Goal: Task Accomplishment & Management: Manage account settings

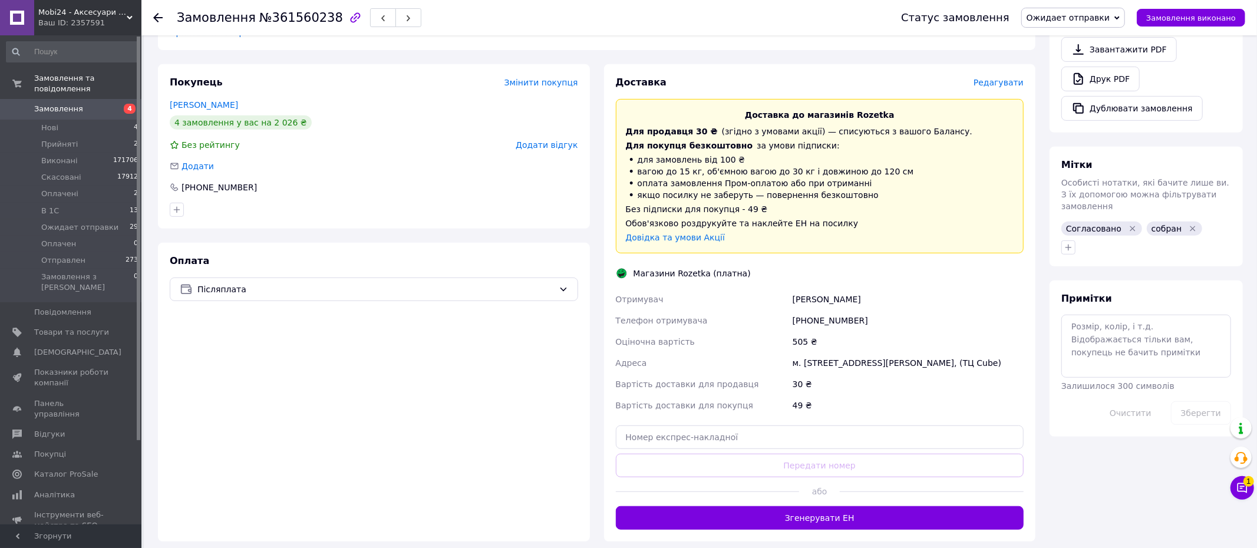
scroll to position [478, 0]
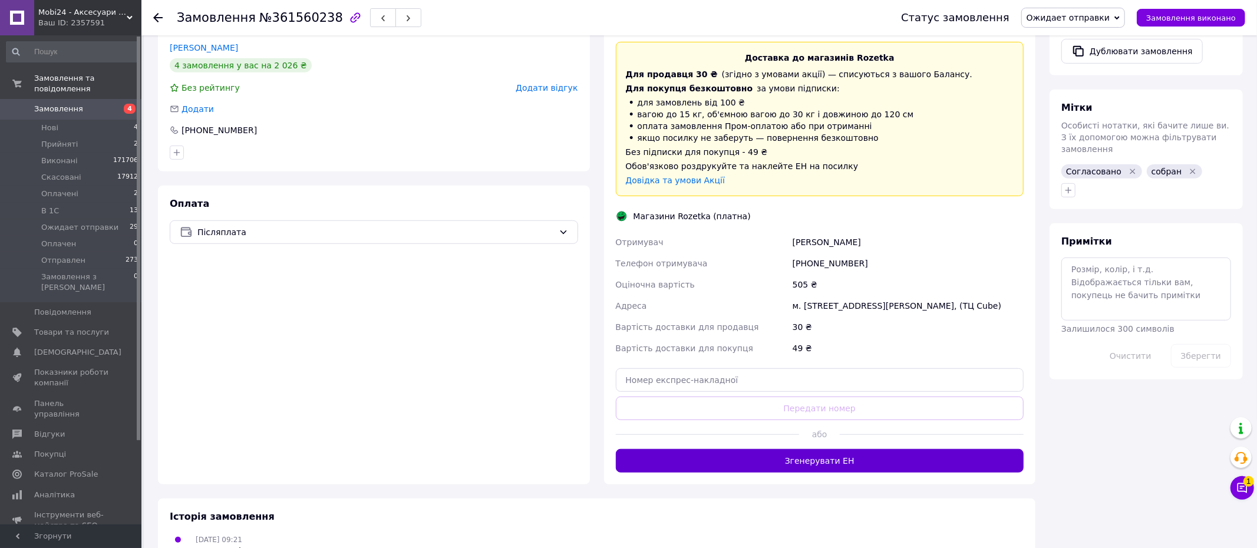
drag, startPoint x: 695, startPoint y: 471, endPoint x: 696, endPoint y: 465, distance: 6.0
click at [695, 471] on button "Згенерувати ЕН" at bounding box center [820, 461] width 408 height 24
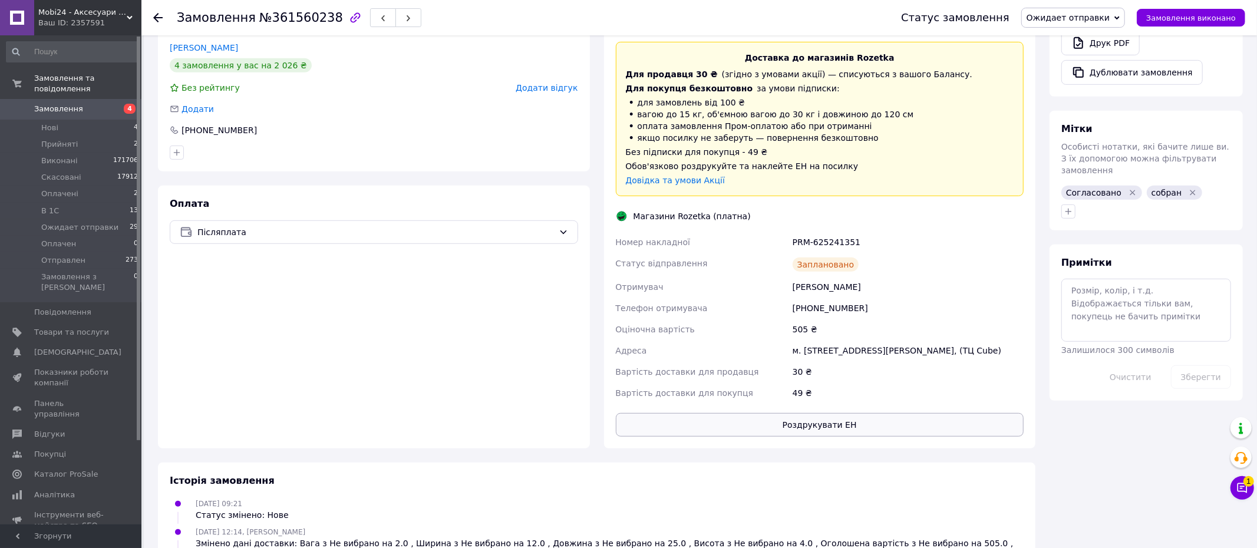
click at [787, 437] on button "Роздрукувати ЕН" at bounding box center [820, 425] width 408 height 24
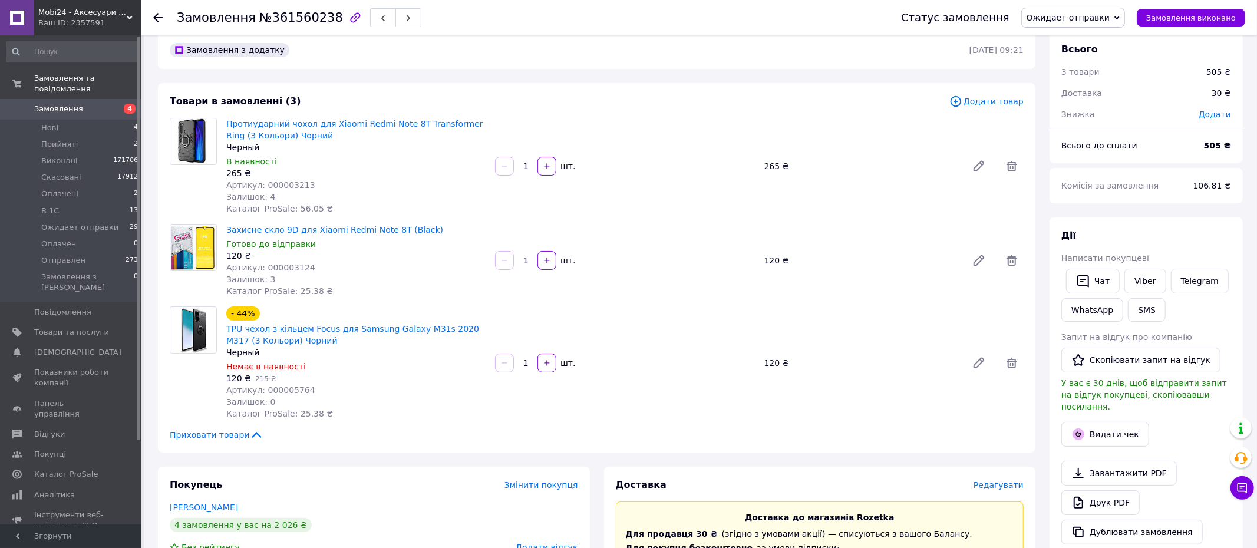
scroll to position [0, 0]
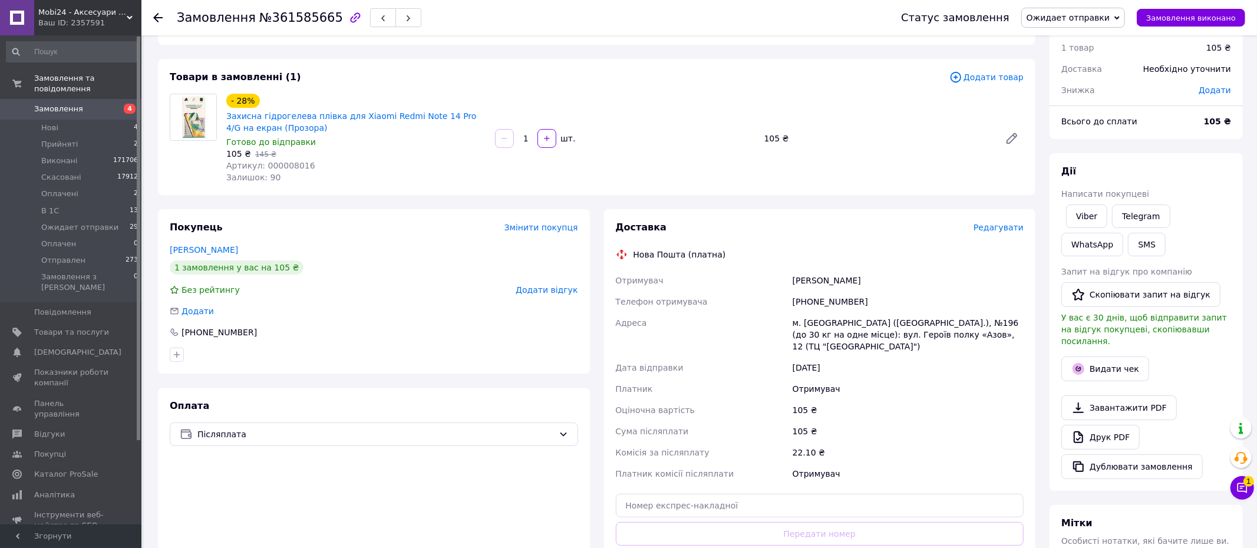
scroll to position [118, 0]
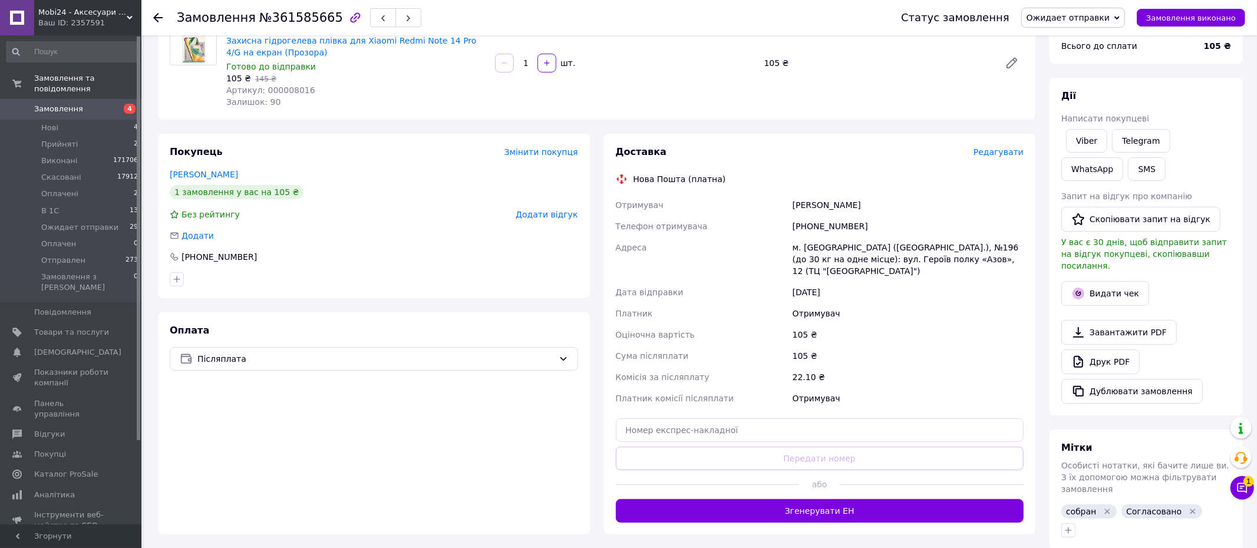
click at [712, 499] on button "Згенерувати ЕН" at bounding box center [820, 511] width 408 height 24
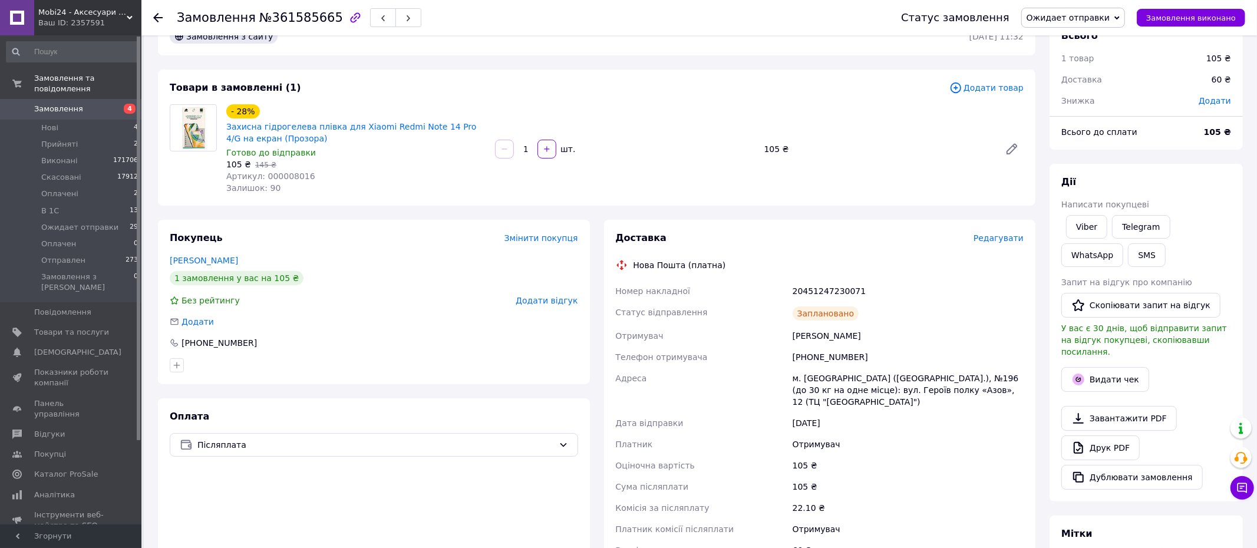
scroll to position [0, 0]
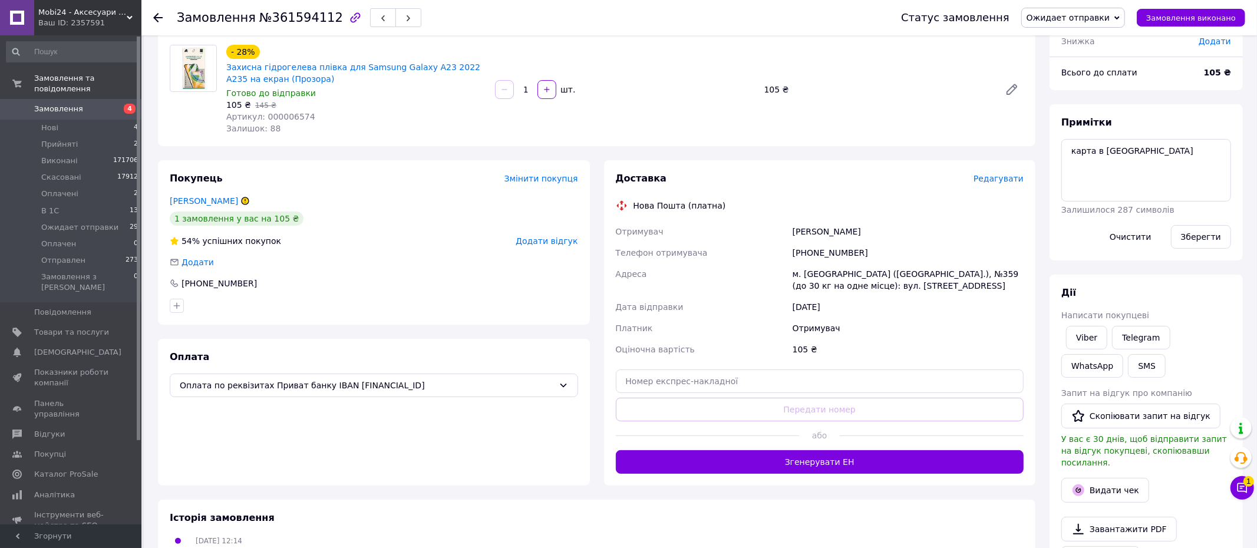
scroll to position [92, 0]
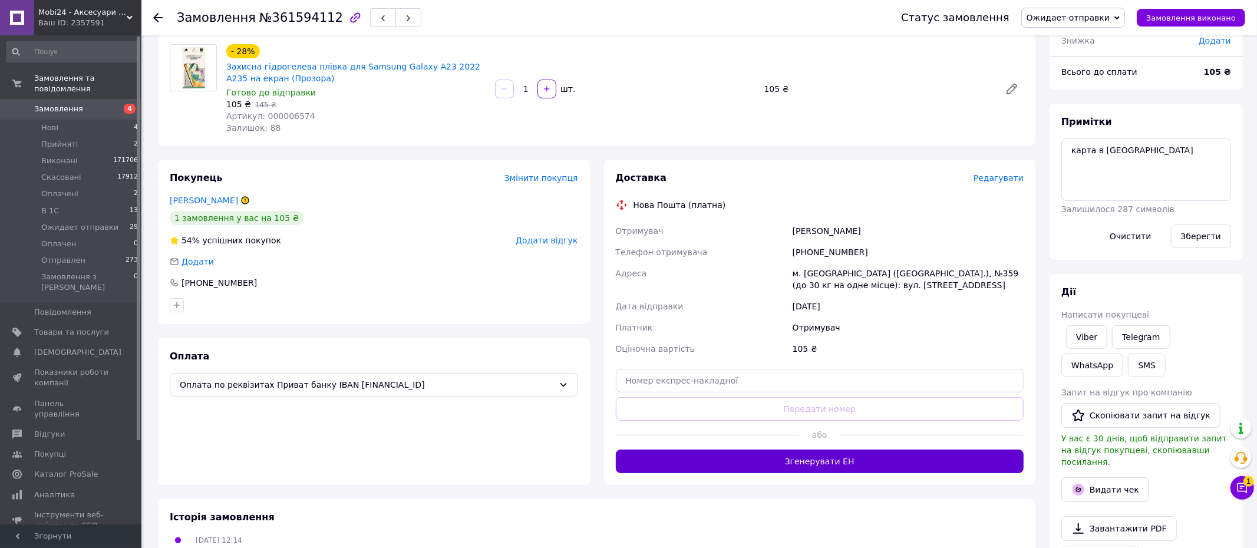
click at [726, 452] on button "Згенерувати ЕН" at bounding box center [820, 462] width 408 height 24
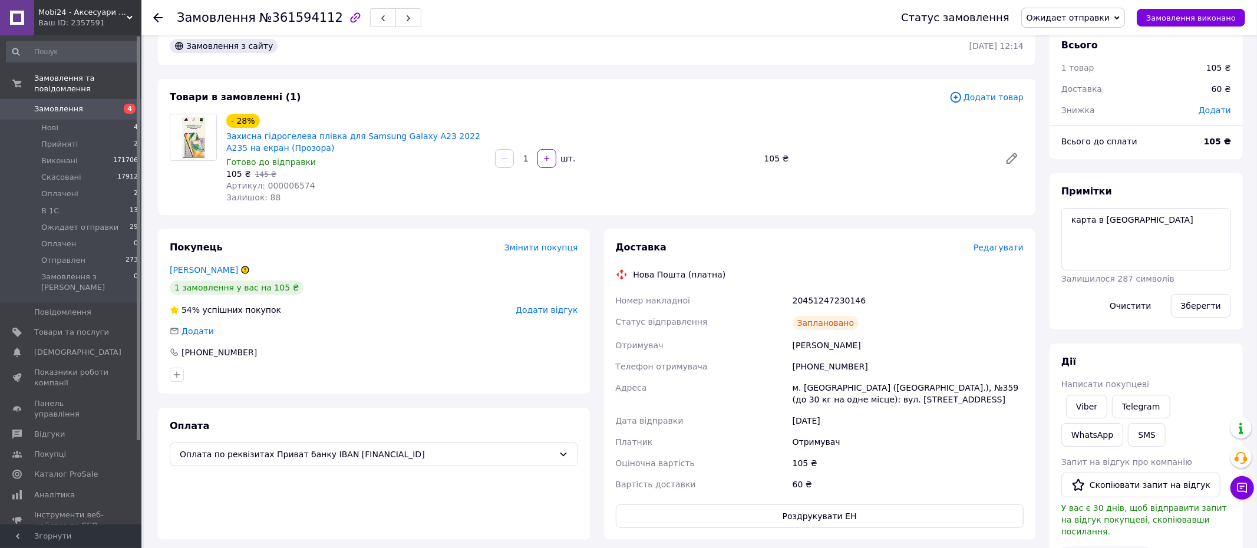
scroll to position [0, 0]
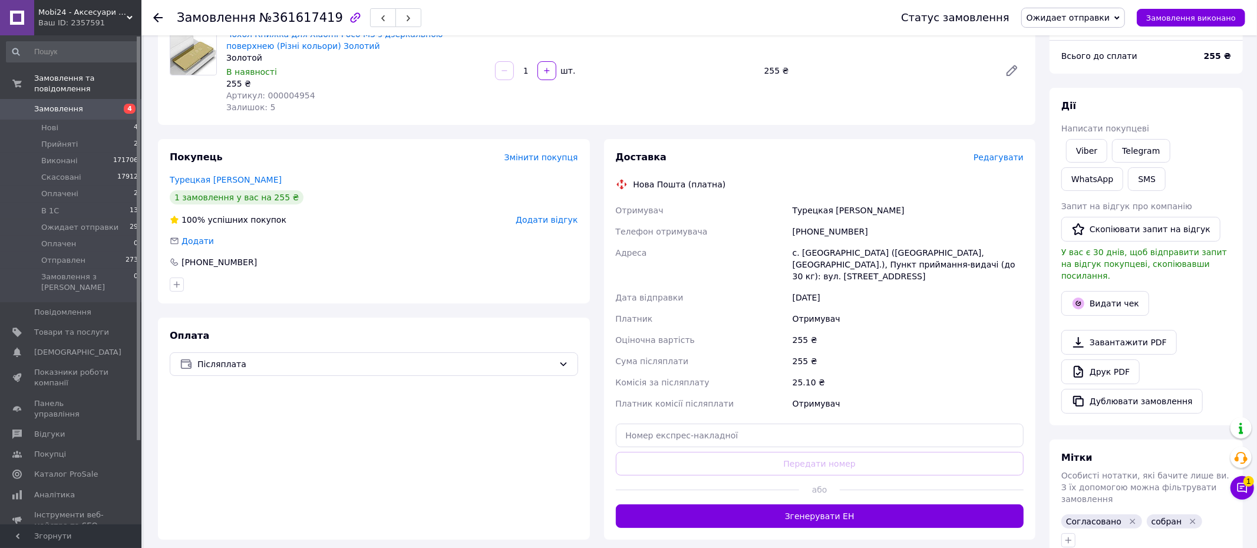
scroll to position [110, 0]
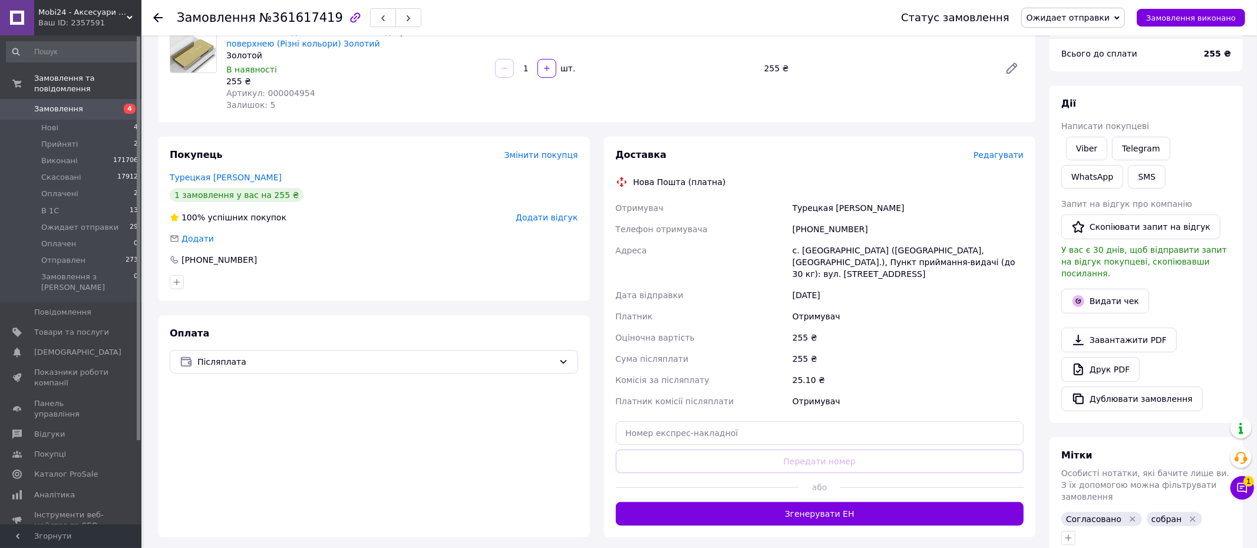
click at [805, 502] on button "Згенерувати ЕН" at bounding box center [820, 514] width 408 height 24
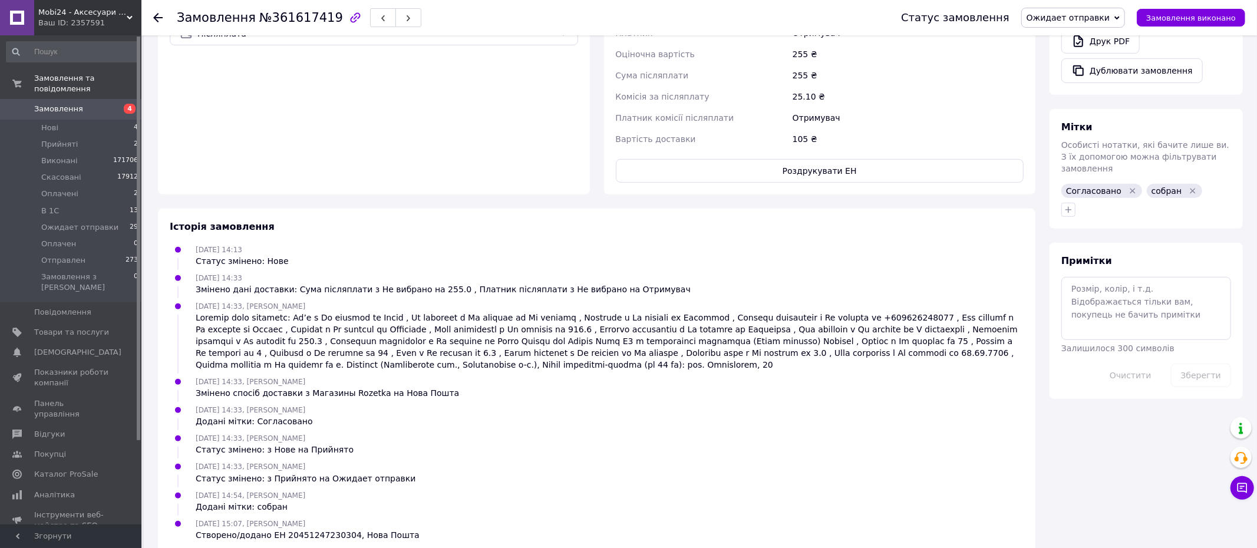
scroll to position [444, 0]
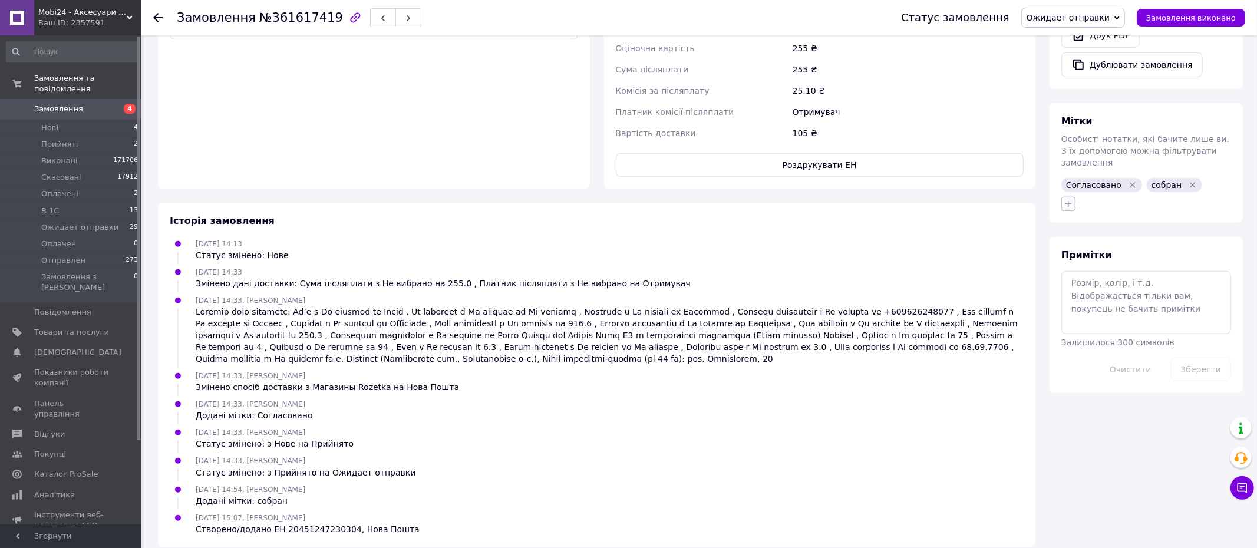
click at [1062, 197] on button "button" at bounding box center [1068, 204] width 14 height 14
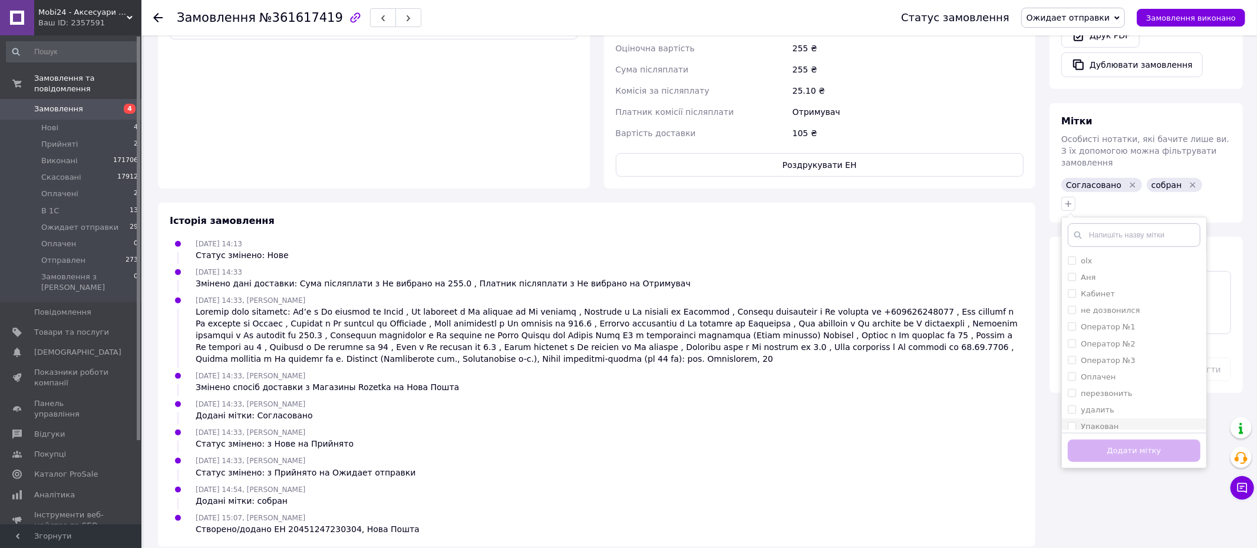
click at [1067, 418] on li "Упакован" at bounding box center [1134, 426] width 144 height 16
checkbox input "true"
click at [1107, 439] on button "Додати мітку" at bounding box center [1133, 450] width 133 height 23
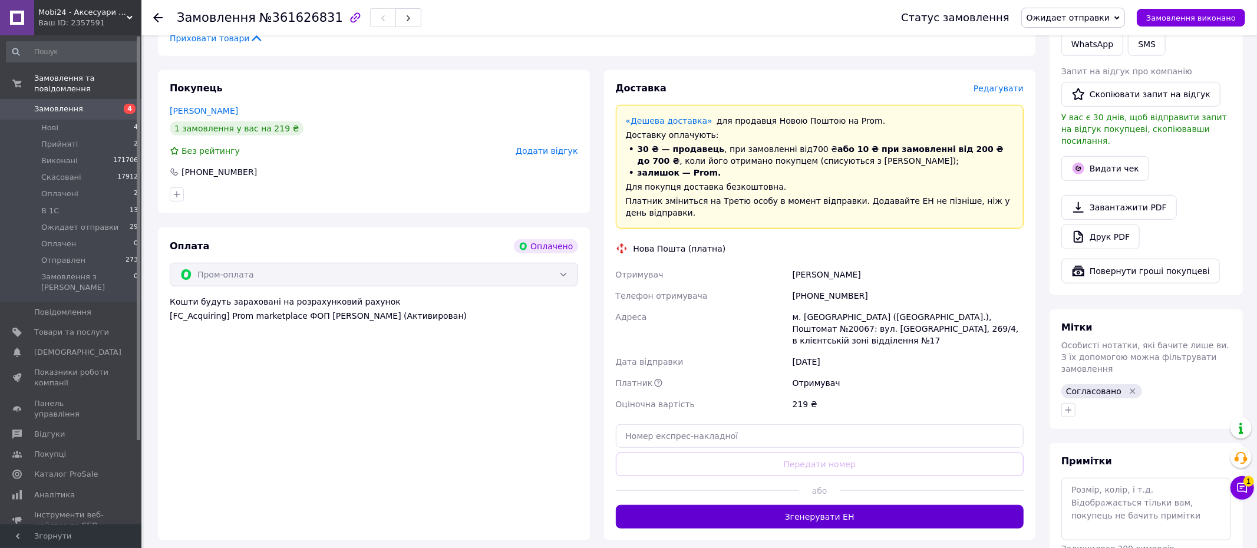
scroll to position [600, 0]
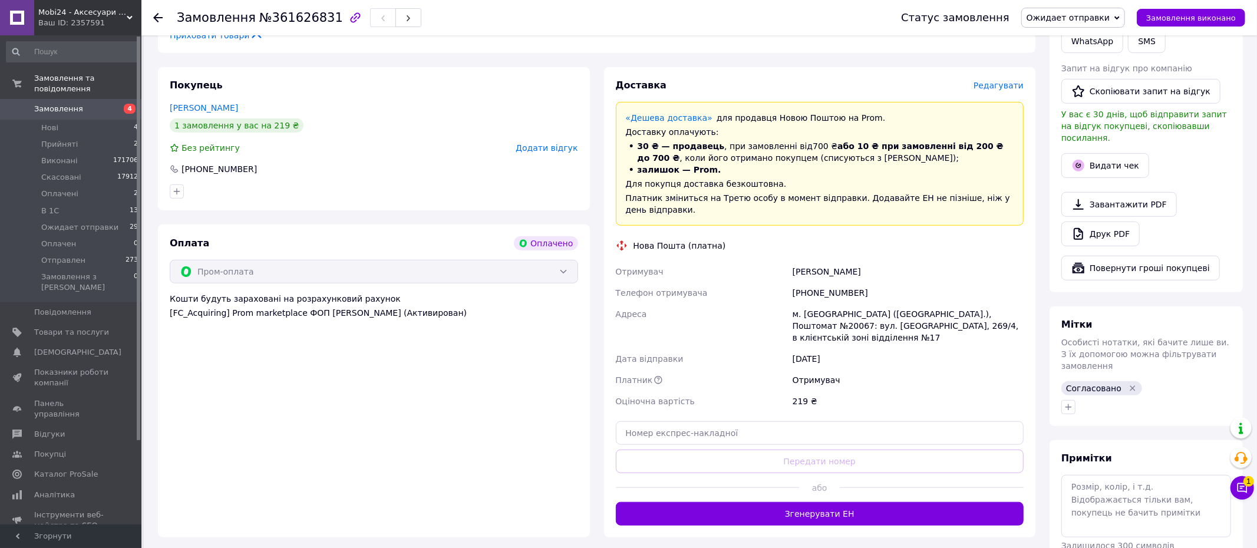
drag, startPoint x: 804, startPoint y: 485, endPoint x: 819, endPoint y: 456, distance: 32.7
click at [804, 502] on button "Згенерувати ЕН" at bounding box center [820, 514] width 408 height 24
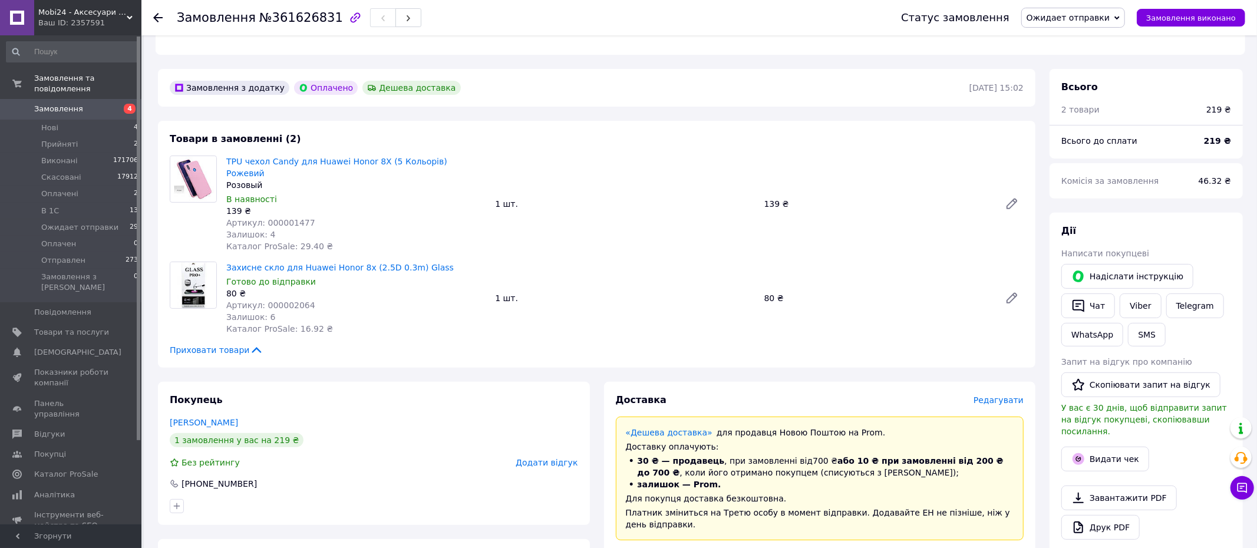
scroll to position [275, 0]
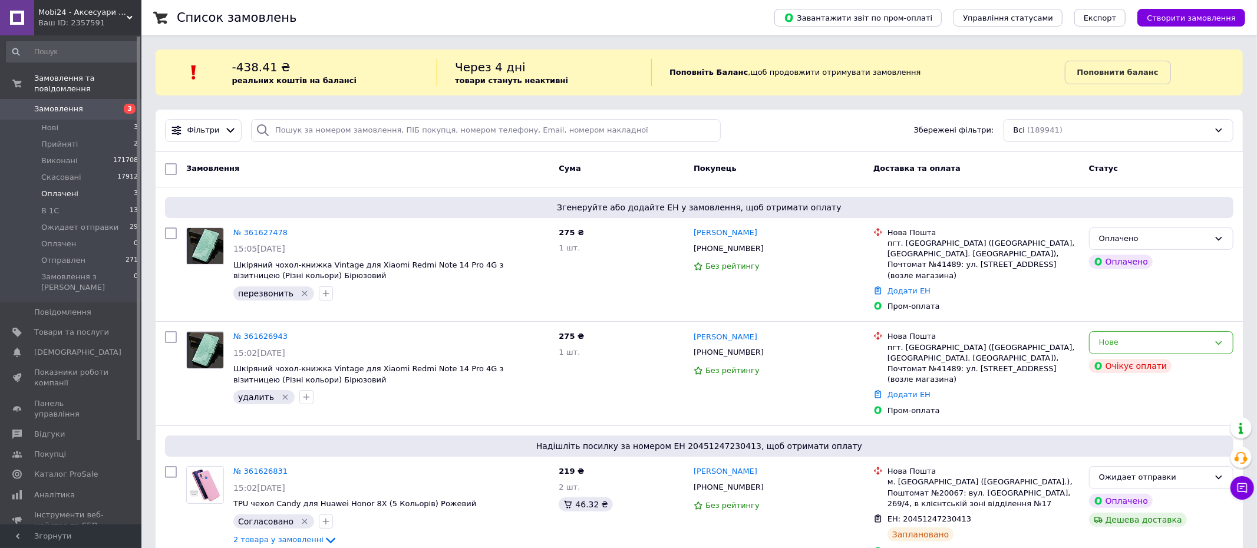
click at [94, 192] on li "Оплачені 3" at bounding box center [72, 194] width 145 height 16
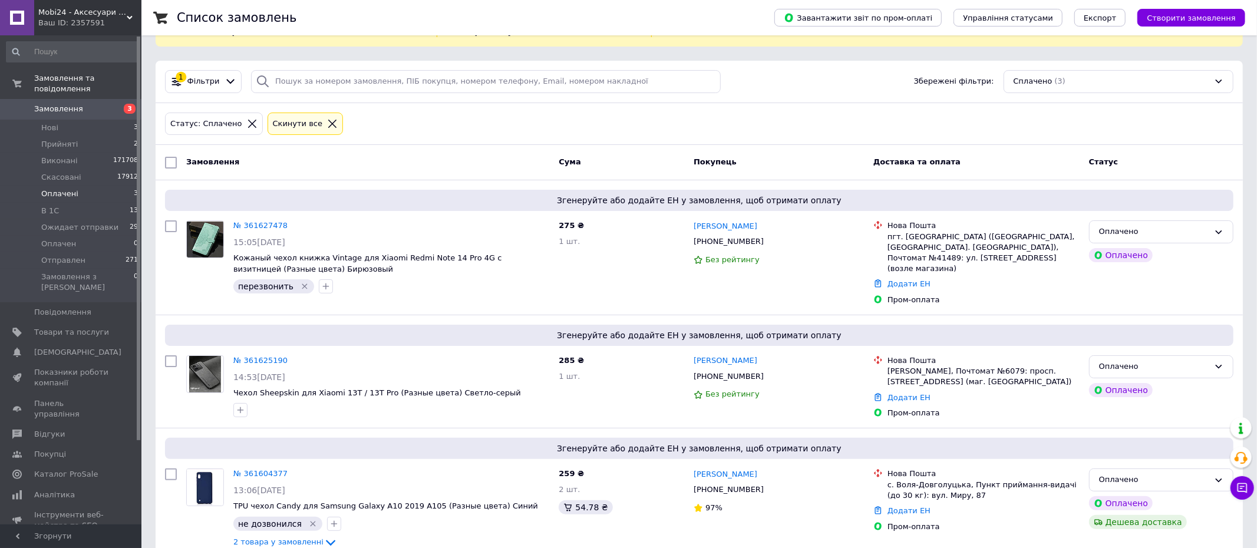
scroll to position [74, 0]
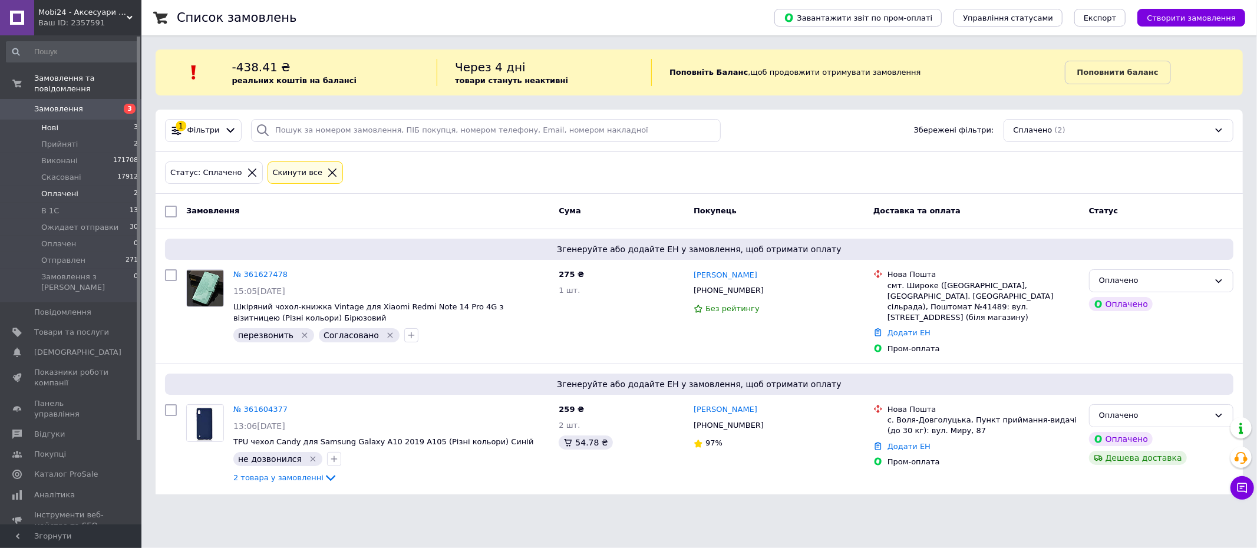
click at [101, 128] on li "Нові 3" at bounding box center [72, 128] width 145 height 16
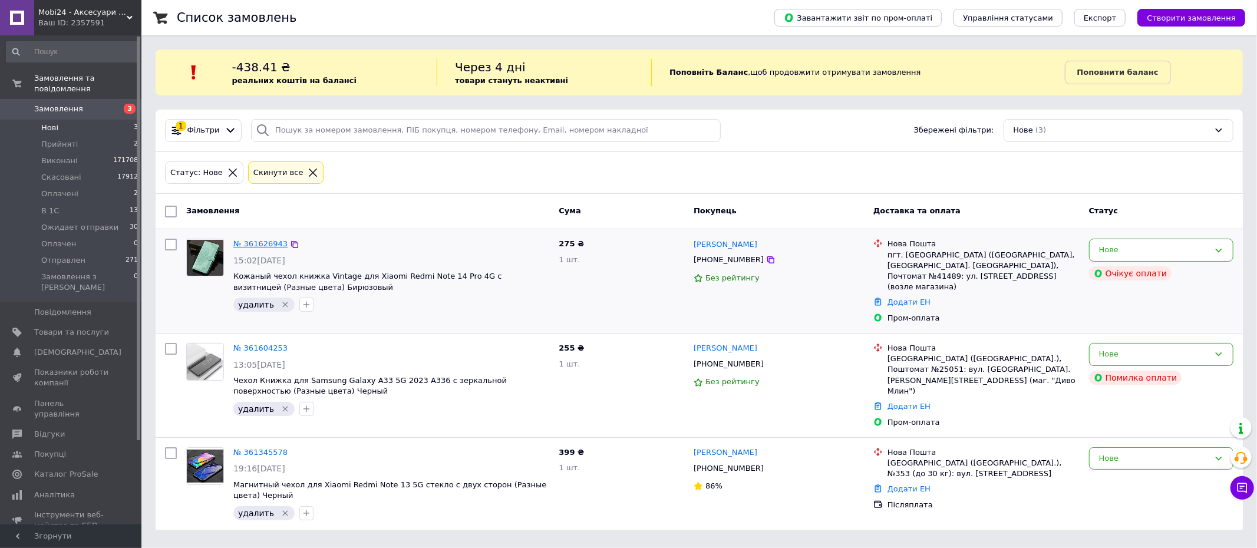
click at [257, 243] on link "№ 361626943" at bounding box center [260, 243] width 54 height 9
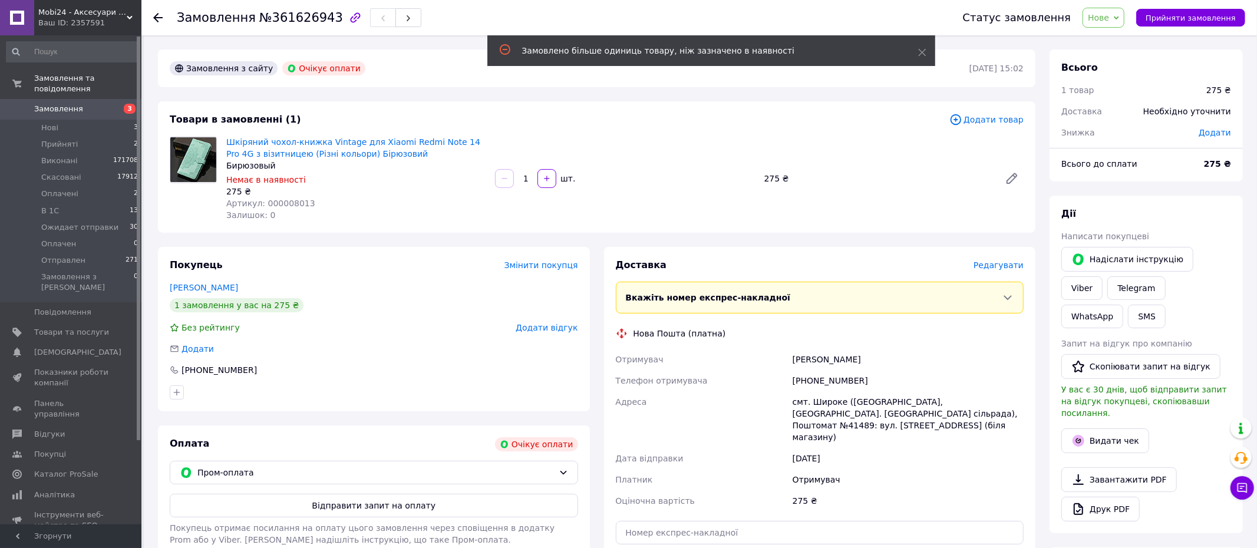
click at [1116, 12] on span "Нове" at bounding box center [1103, 18] width 42 height 20
drag, startPoint x: 1113, startPoint y: 59, endPoint x: 1126, endPoint y: 60, distance: 13.0
click at [1113, 60] on li "Виконано" at bounding box center [1127, 59] width 89 height 18
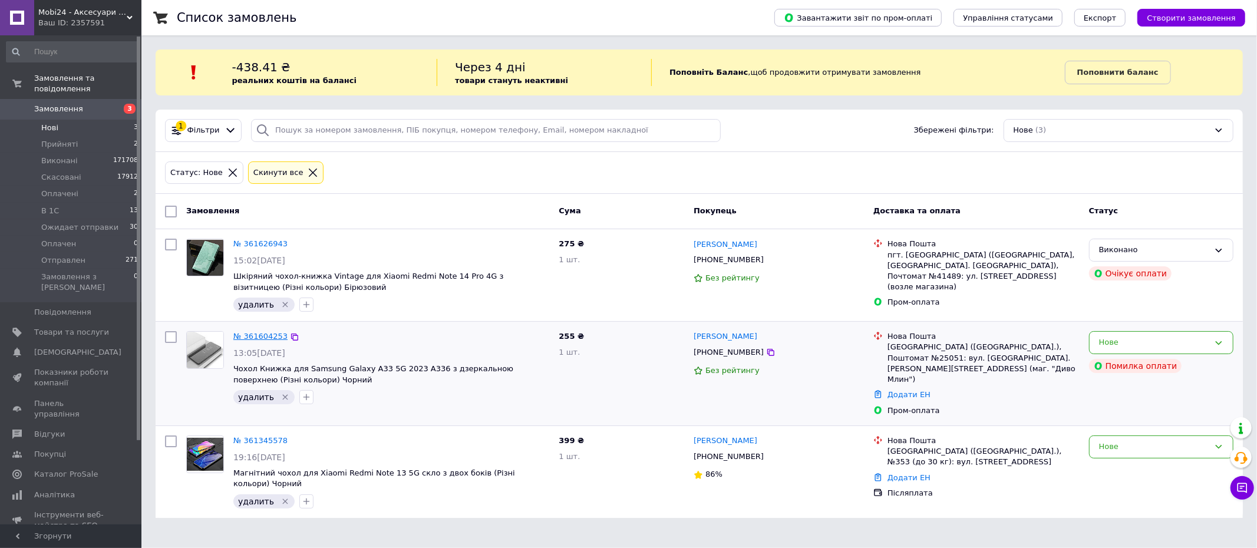
click at [264, 333] on link "№ 361604253" at bounding box center [260, 336] width 54 height 9
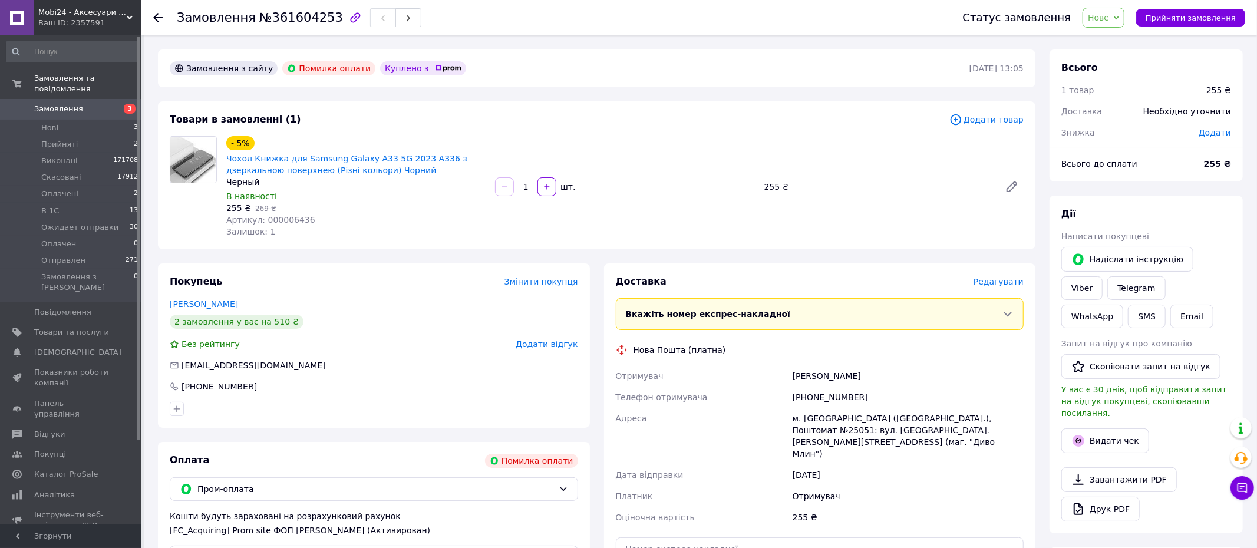
click at [286, 220] on span "Артикул: 000006436" at bounding box center [270, 219] width 89 height 9
copy span "000006436"
click at [42, 327] on span "Товари та послуги" at bounding box center [71, 332] width 75 height 11
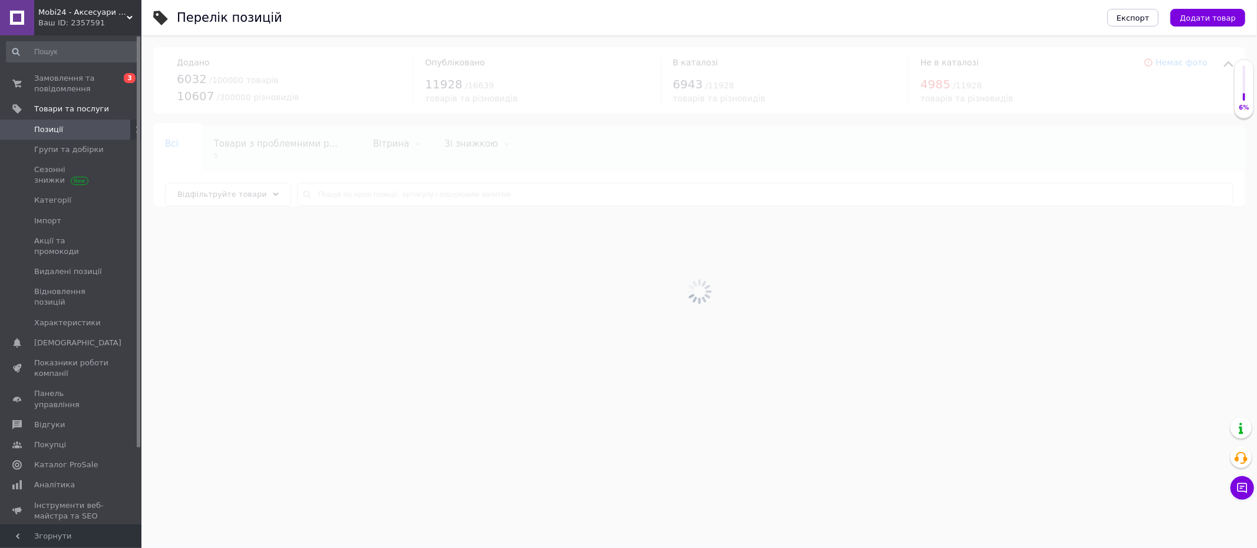
click at [365, 192] on div at bounding box center [698, 291] width 1115 height 513
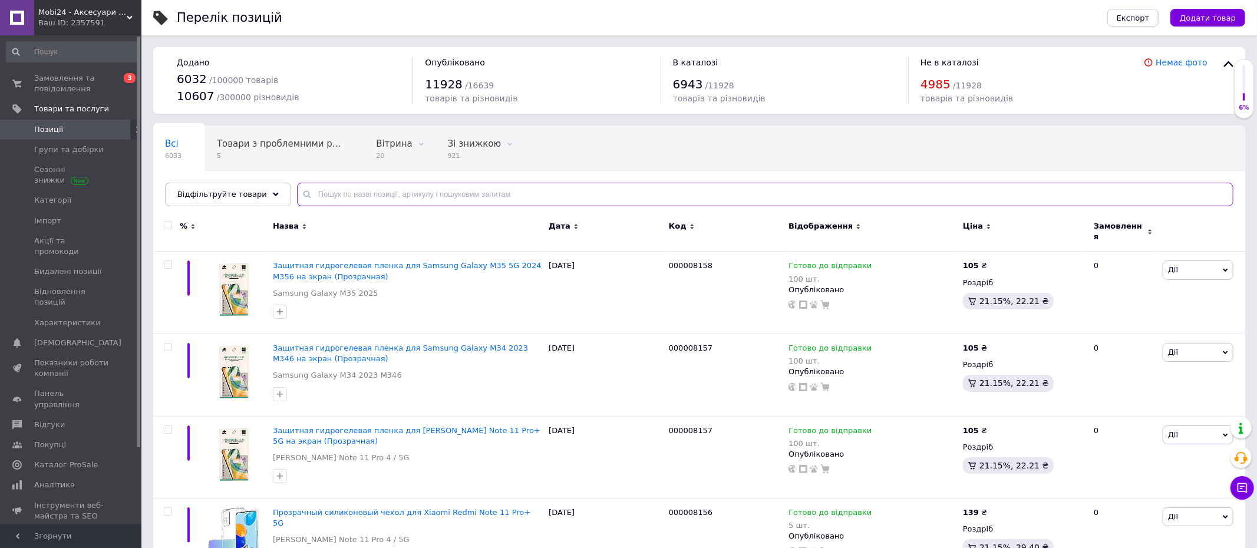
click at [365, 192] on input "text" at bounding box center [765, 195] width 936 height 24
paste input "000006436"
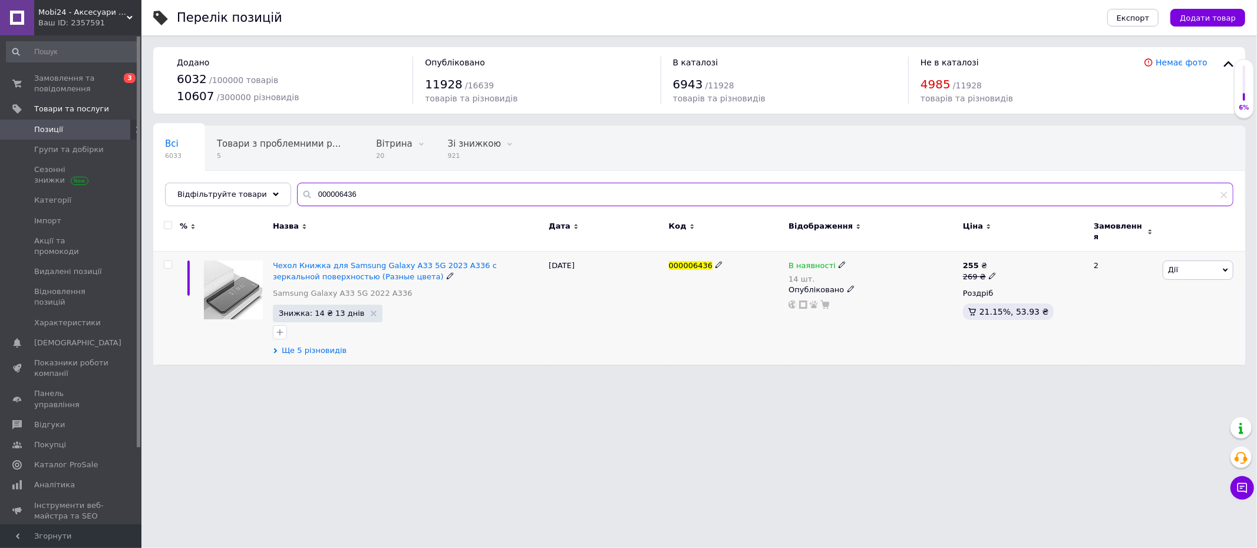
type input "000006436"
click at [304, 345] on span "Ще 5 різновидів" at bounding box center [314, 350] width 65 height 11
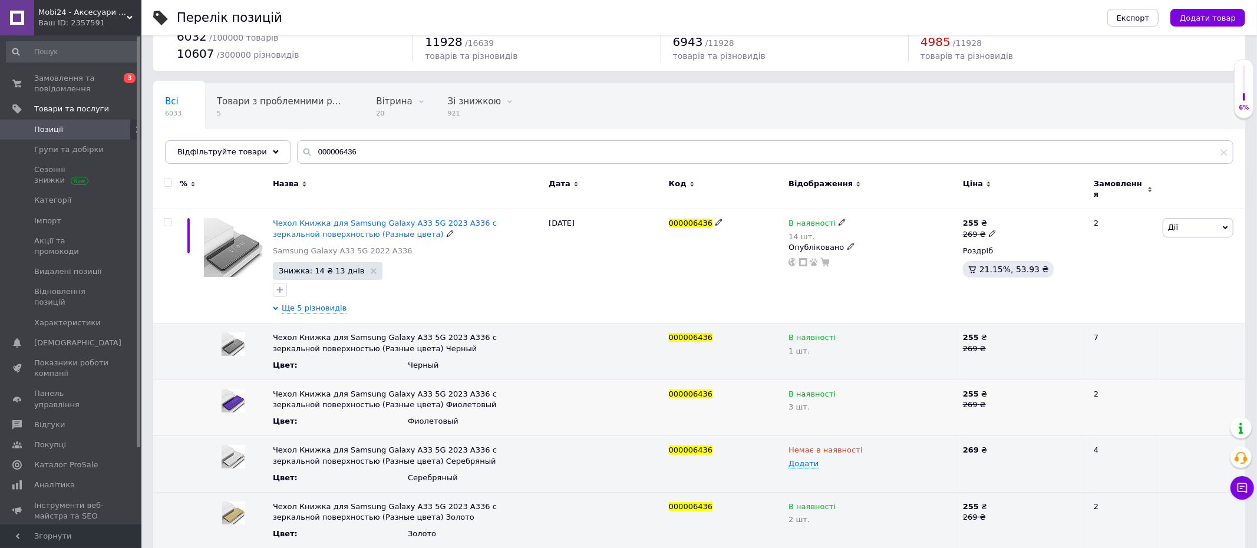
scroll to position [104, 0]
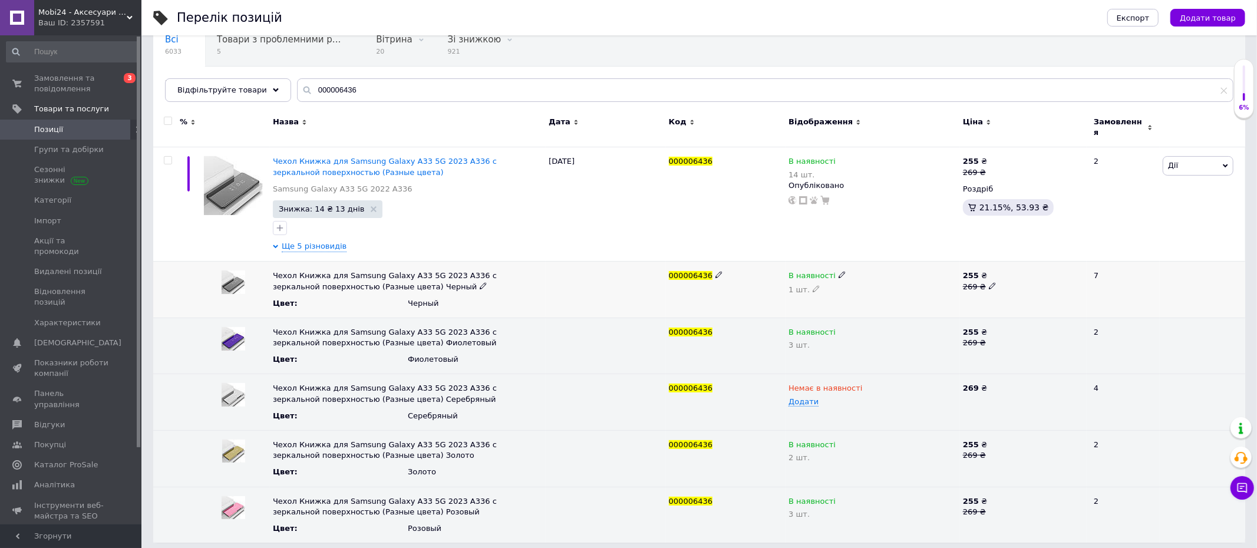
click at [812, 285] on icon at bounding box center [815, 288] width 7 height 7
type input "2"
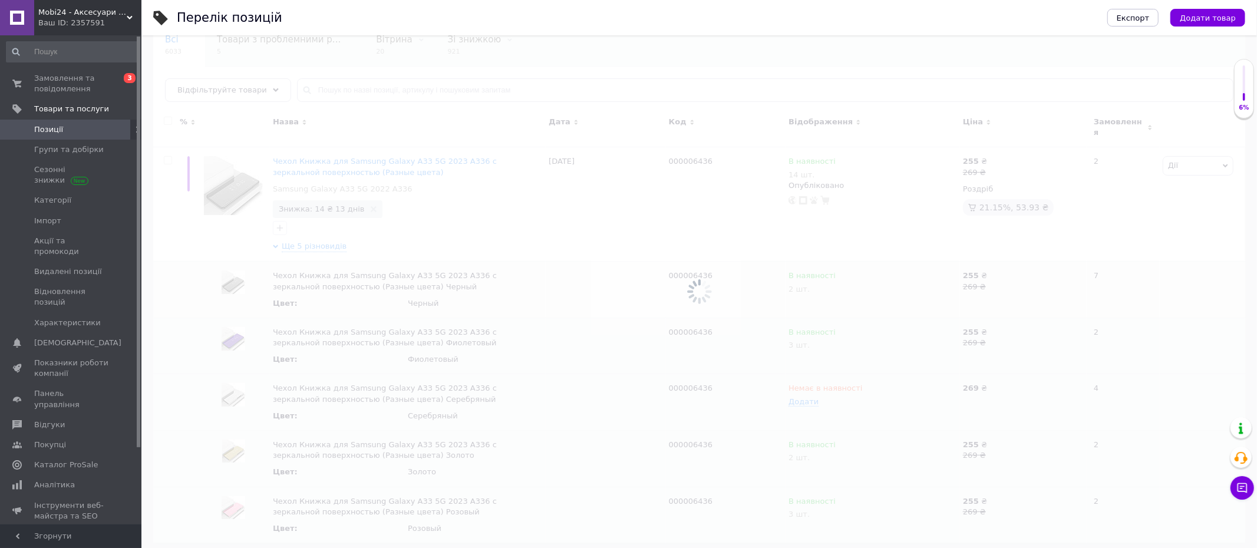
scroll to position [74, 0]
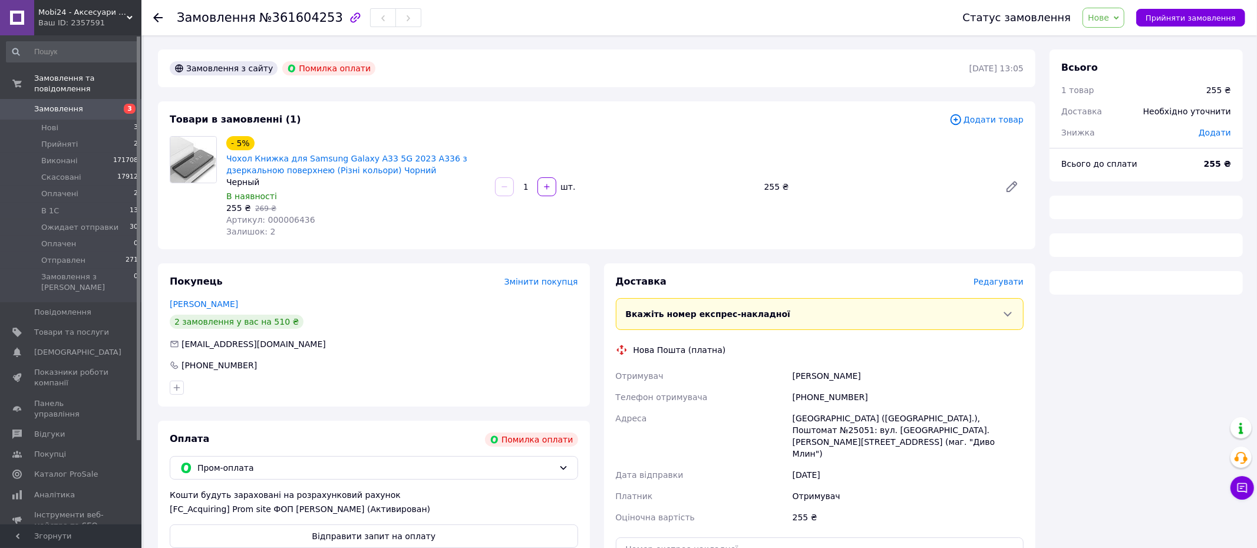
click at [1109, 20] on span "Нове" at bounding box center [1098, 17] width 21 height 9
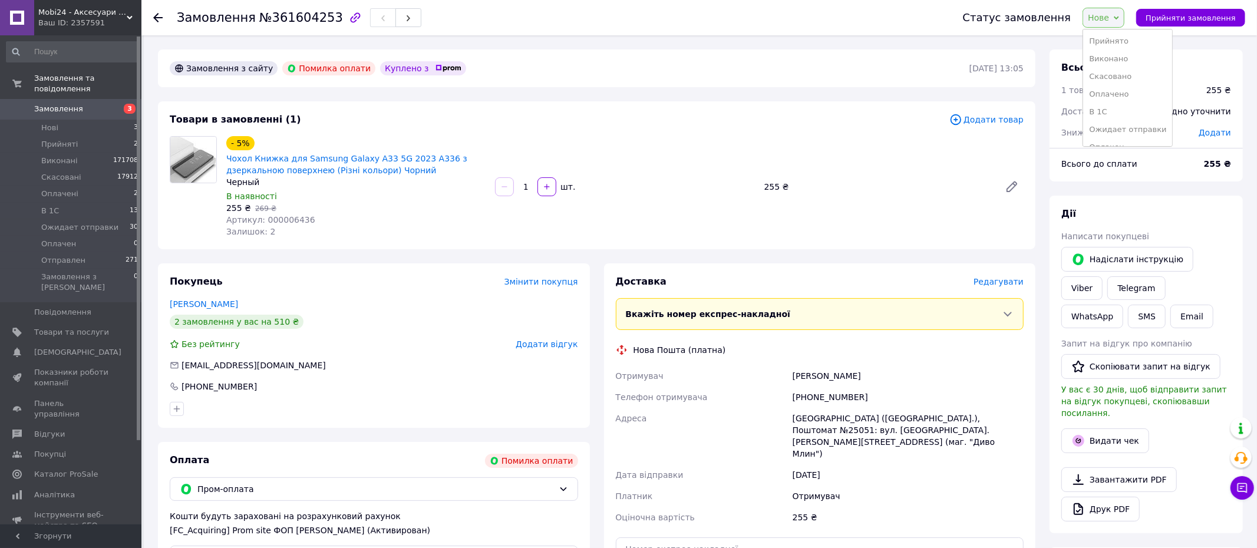
drag, startPoint x: 1112, startPoint y: 55, endPoint x: 1164, endPoint y: 60, distance: 52.0
click at [1112, 55] on li "Виконано" at bounding box center [1127, 59] width 89 height 18
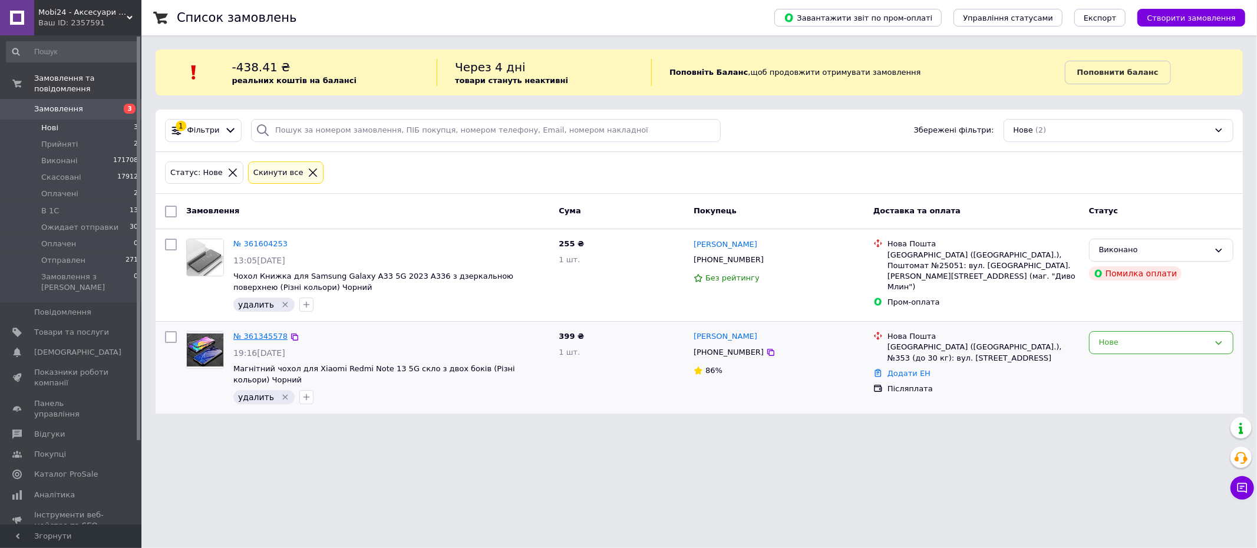
click at [265, 340] on link "№ 361345578" at bounding box center [260, 336] width 54 height 9
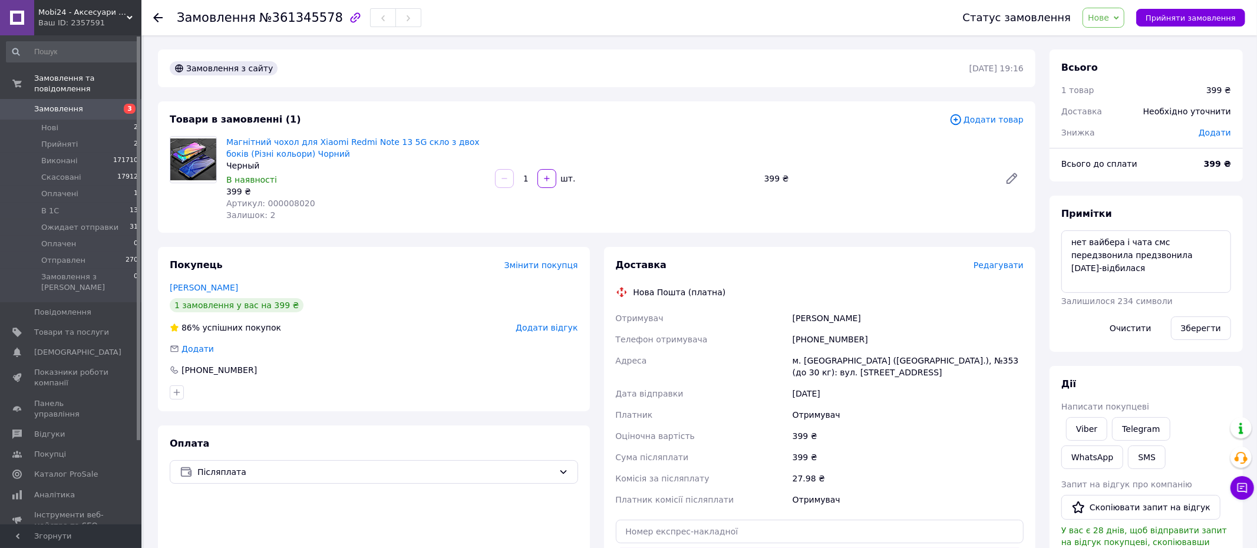
click at [547, 323] on span "Додати відгук" at bounding box center [546, 327] width 62 height 9
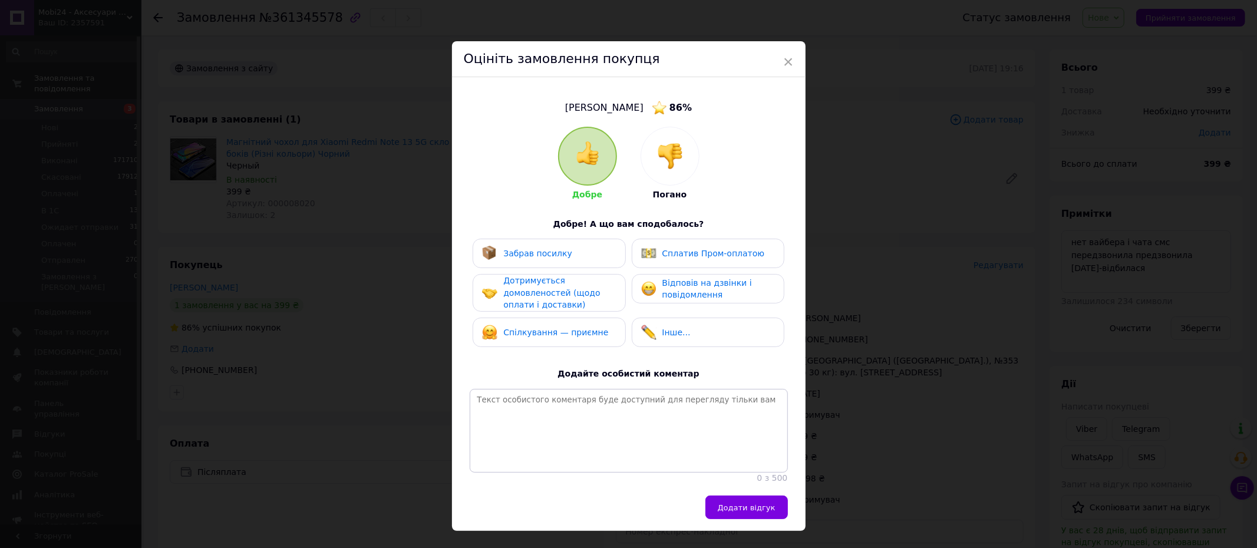
click at [670, 135] on div at bounding box center [670, 156] width 58 height 58
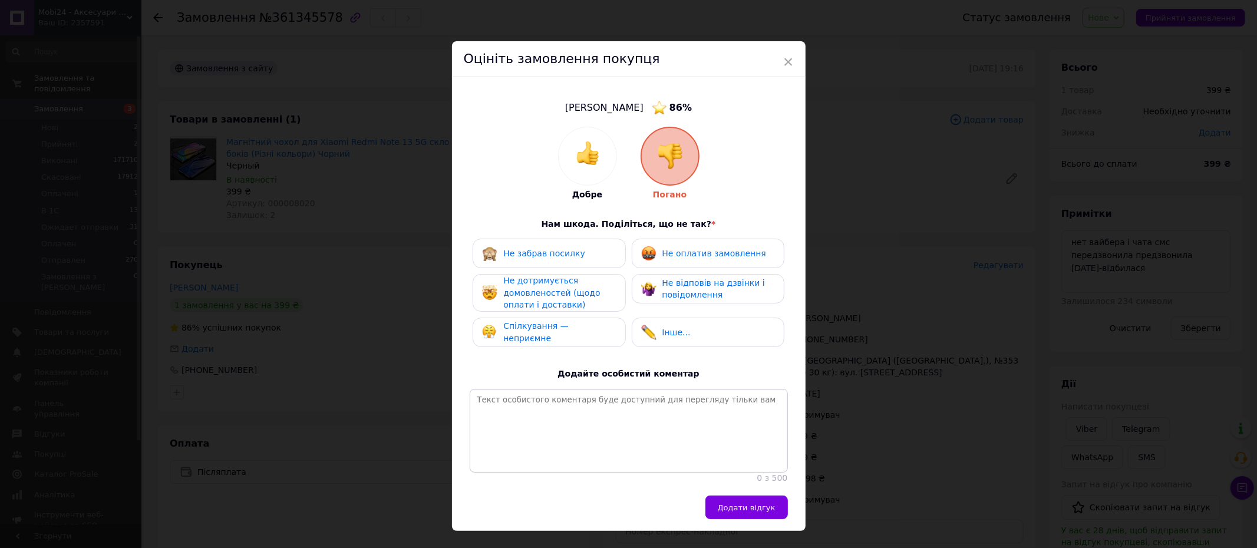
click at [678, 252] on span "Не оплатив замовлення" at bounding box center [714, 253] width 104 height 9
click at [676, 286] on span "Не відповів на дзвінки і повідомлення" at bounding box center [713, 289] width 103 height 22
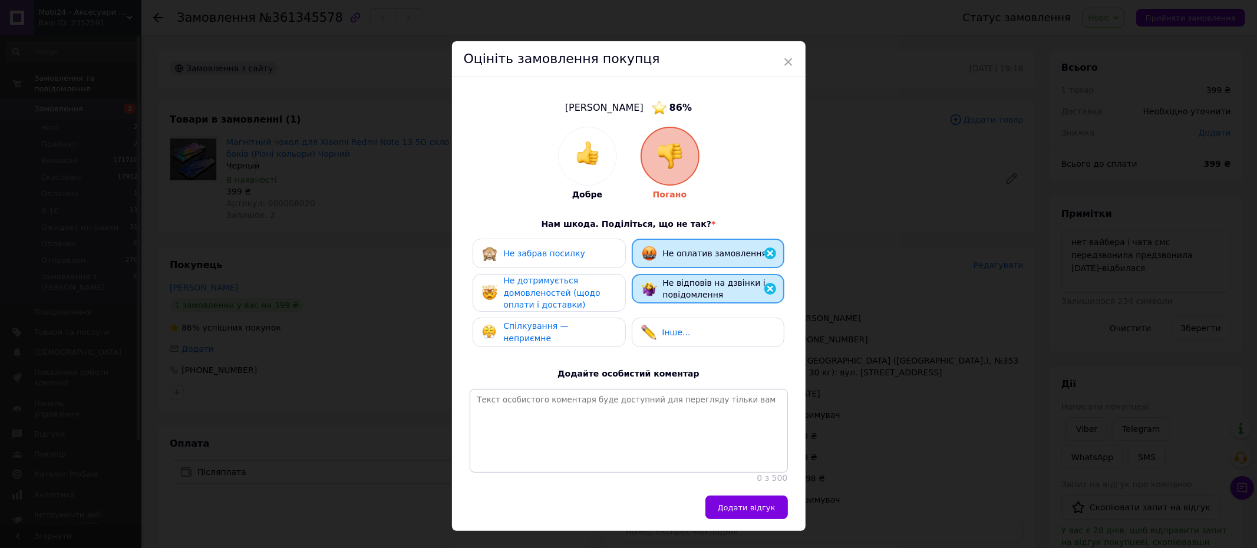
drag, startPoint x: 570, startPoint y: 289, endPoint x: 569, endPoint y: 300, distance: 11.2
click at [570, 289] on span "Не дотримується домовленостей (щодо оплати і доставки)" at bounding box center [551, 293] width 97 height 34
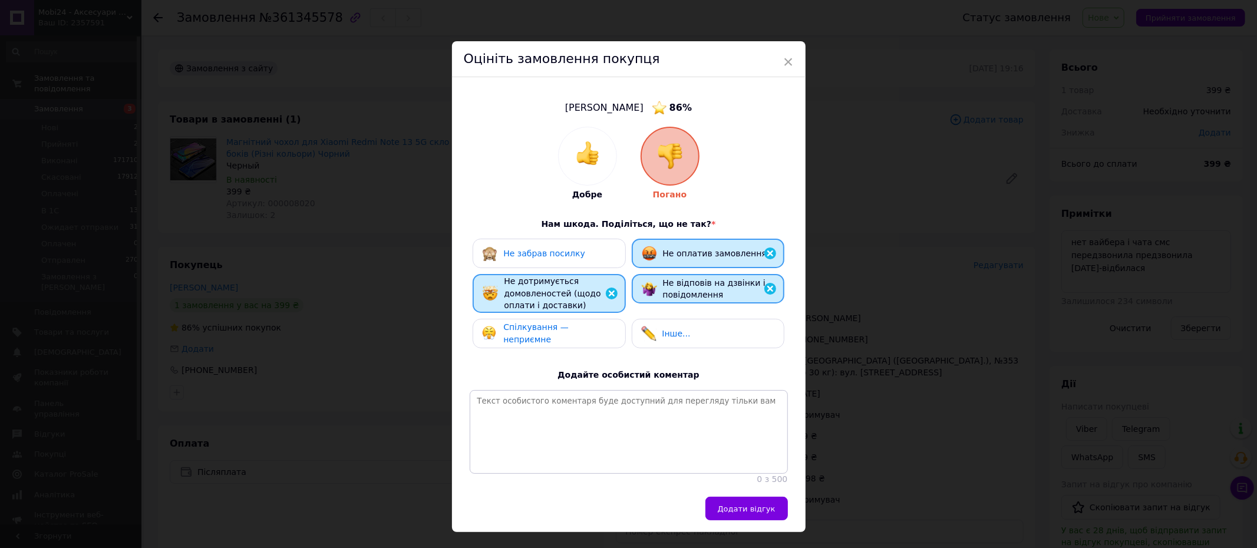
click at [564, 331] on span "Спілкування — неприємне" at bounding box center [535, 333] width 65 height 22
click at [743, 513] on span "Додати відгук" at bounding box center [747, 508] width 58 height 9
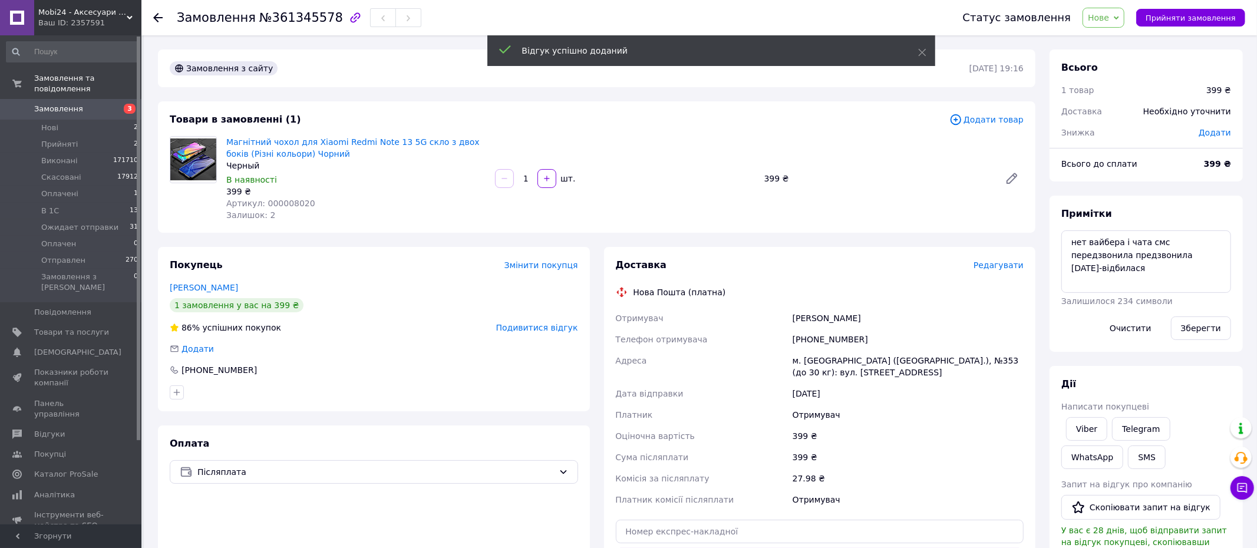
click at [283, 201] on span "Артикул: 000008020" at bounding box center [270, 203] width 89 height 9
copy span "000008020"
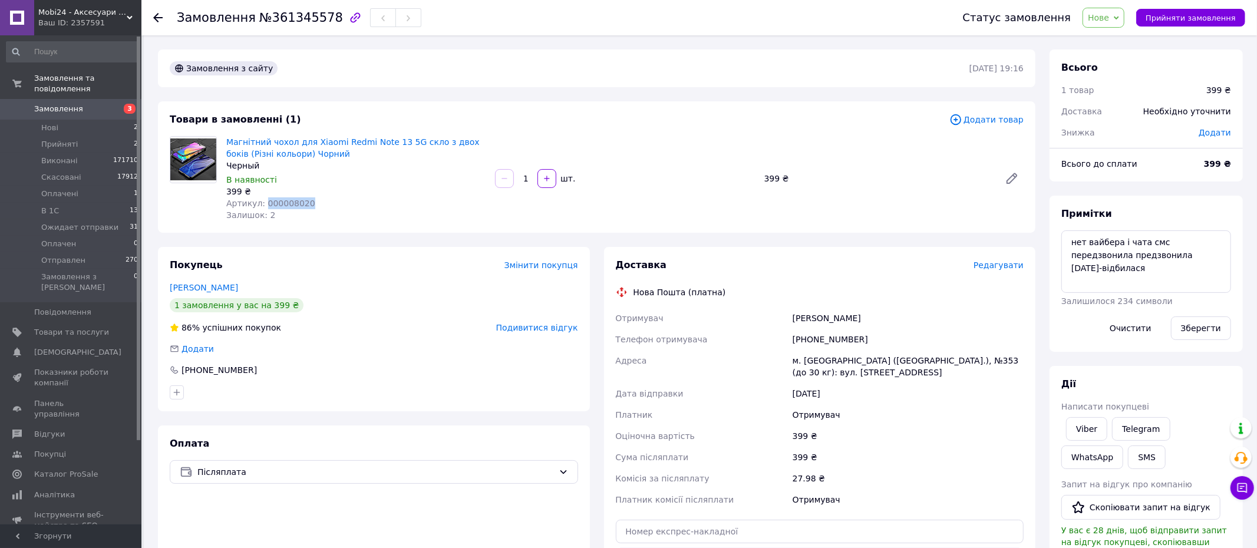
click at [1103, 15] on span "Нове" at bounding box center [1098, 17] width 21 height 9
click at [1105, 55] on li "Виконано" at bounding box center [1127, 59] width 89 height 18
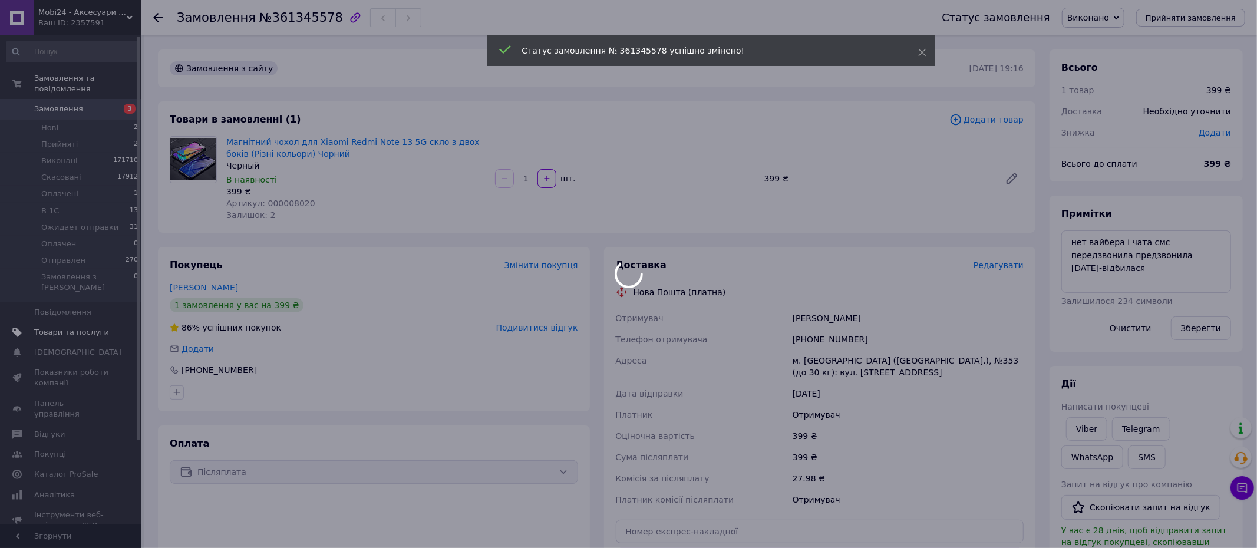
click at [50, 327] on span "Товари та послуги" at bounding box center [71, 332] width 75 height 11
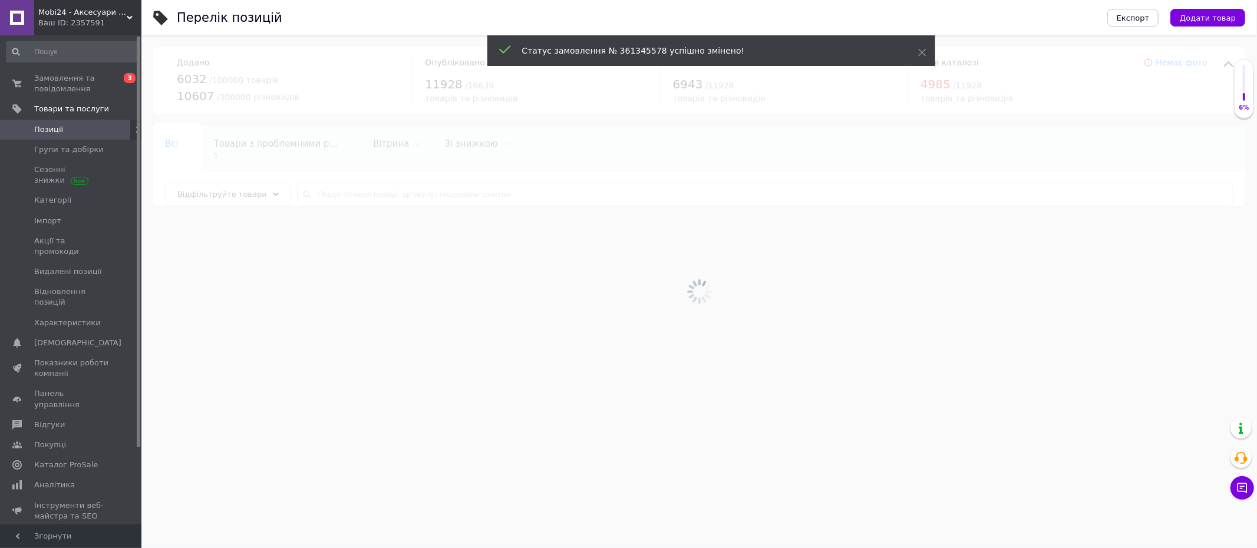
click at [471, 193] on div at bounding box center [698, 291] width 1115 height 513
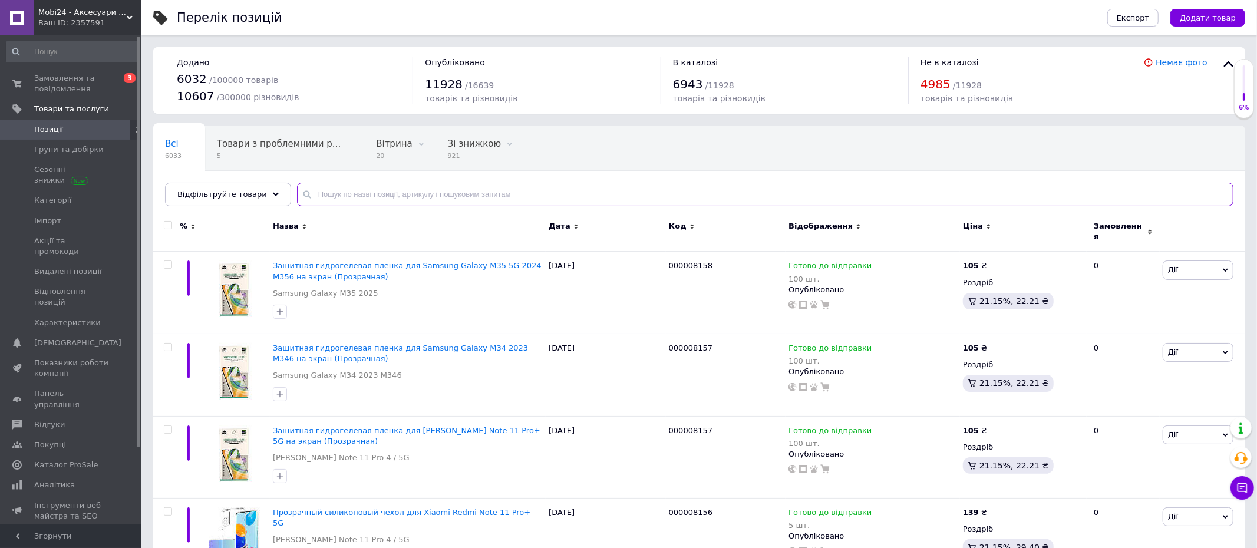
click at [472, 191] on input "text" at bounding box center [765, 195] width 936 height 24
paste input "000008020"
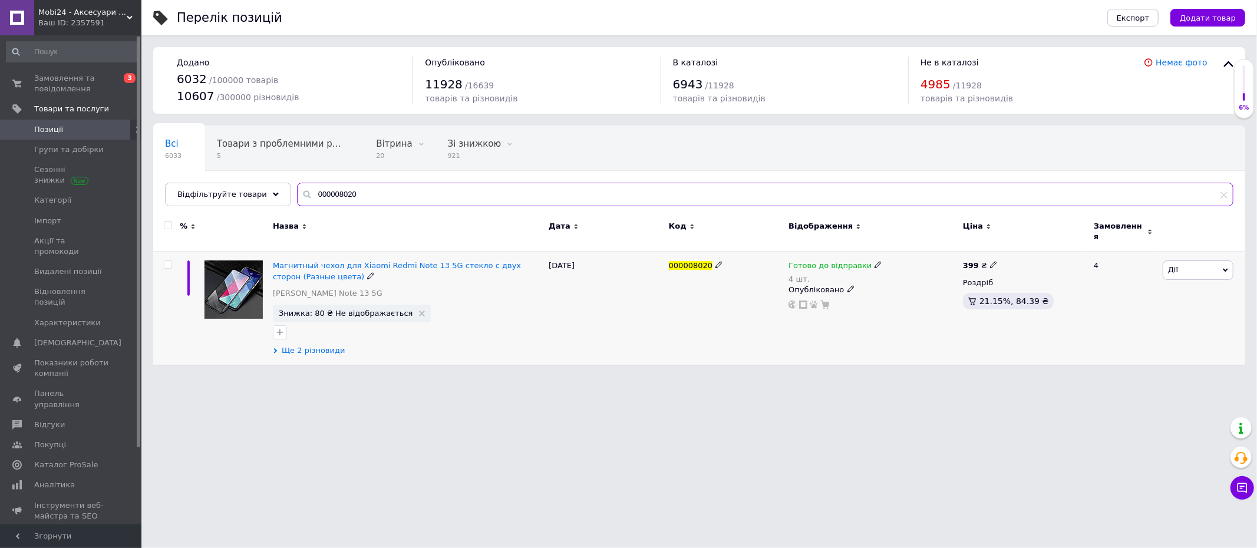
type input "000008020"
click at [314, 345] on span "Ще 2 різновиди" at bounding box center [314, 350] width 64 height 11
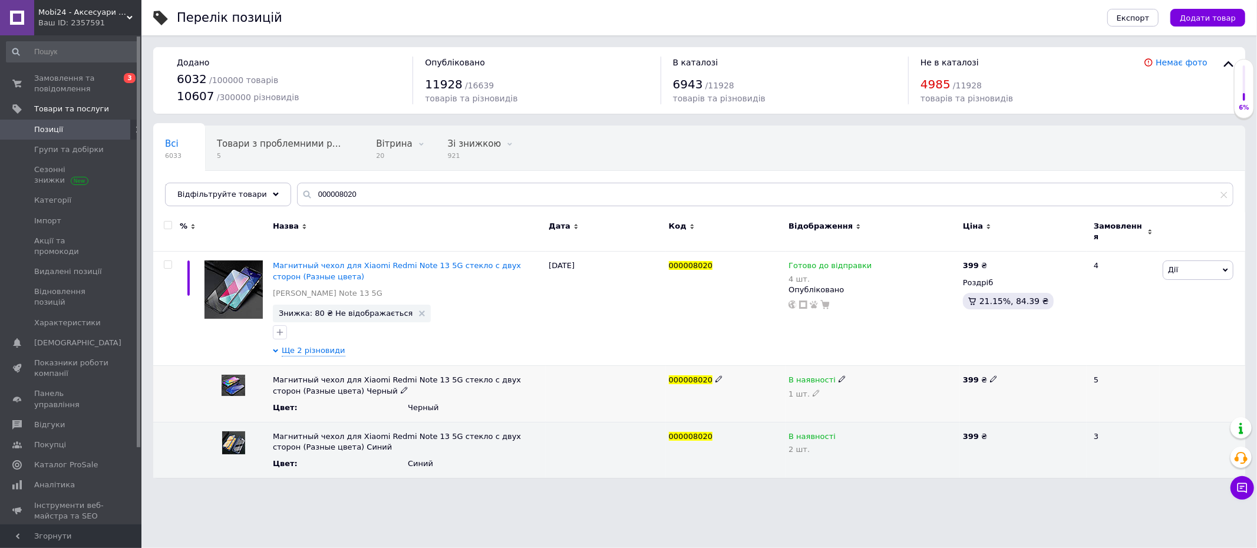
click at [812, 389] on icon at bounding box center [815, 392] width 7 height 7
type input "2"
click at [52, 85] on span "Замовлення та повідомлення" at bounding box center [71, 83] width 75 height 21
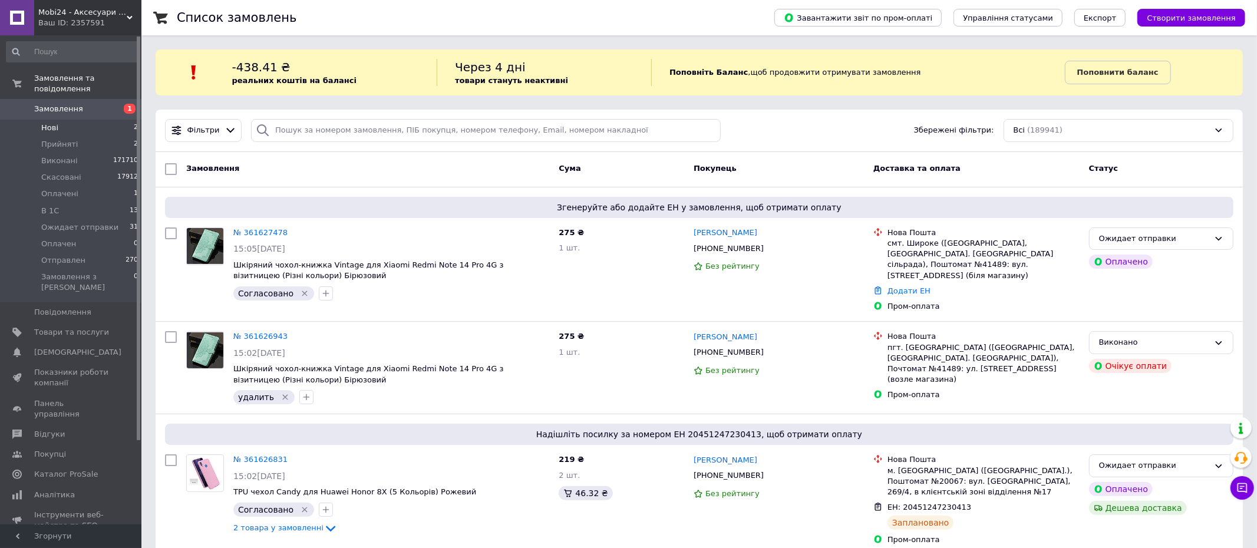
click at [101, 125] on li "Нові 2" at bounding box center [72, 128] width 145 height 16
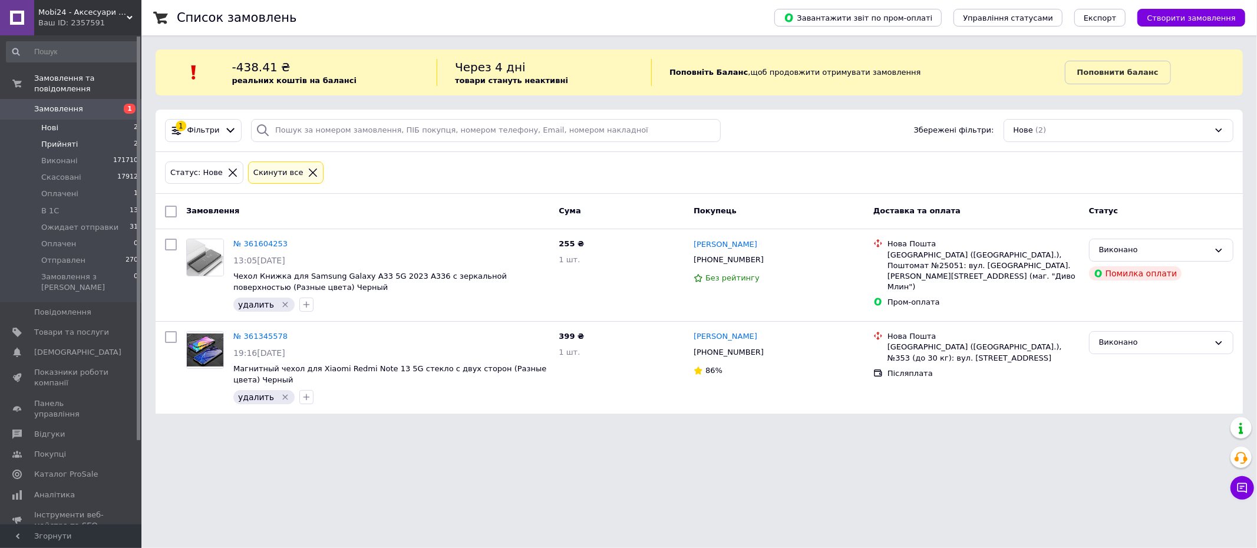
click at [112, 144] on li "Прийняті 2" at bounding box center [72, 144] width 145 height 16
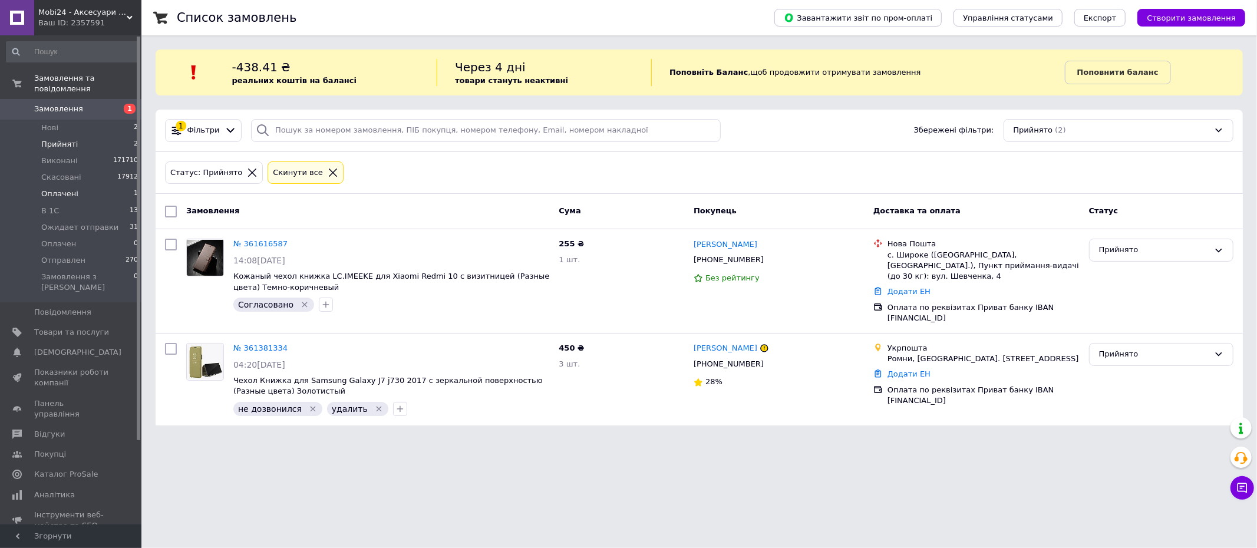
click at [104, 191] on li "Оплачені 1" at bounding box center [72, 194] width 145 height 16
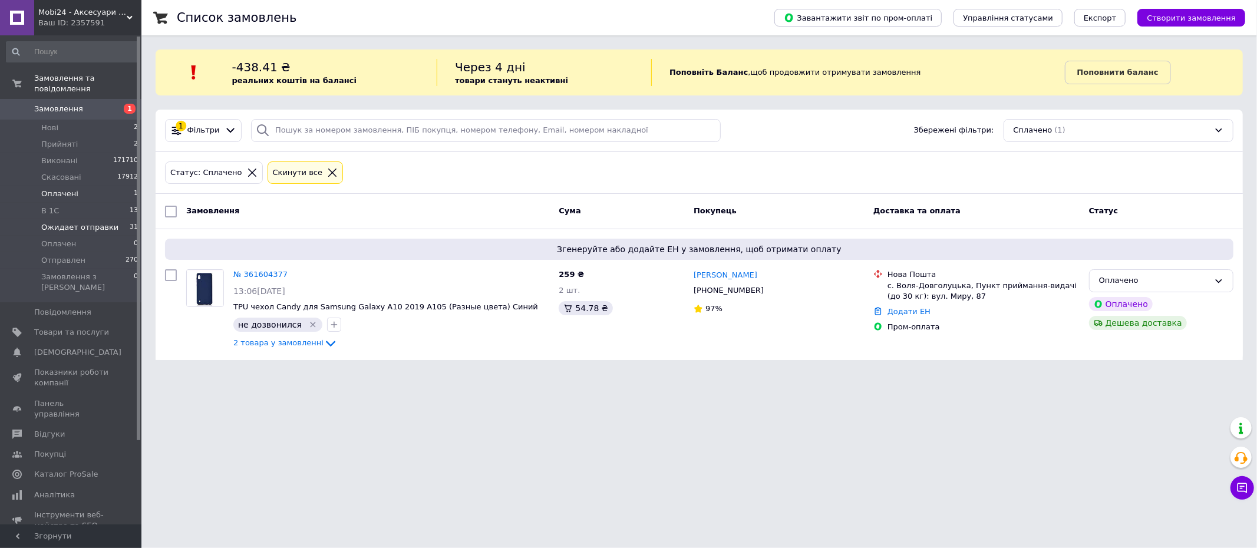
click at [95, 222] on span "Ожидает отправки" at bounding box center [79, 227] width 77 height 11
click at [71, 228] on span "Ожидает отправки" at bounding box center [79, 227] width 77 height 11
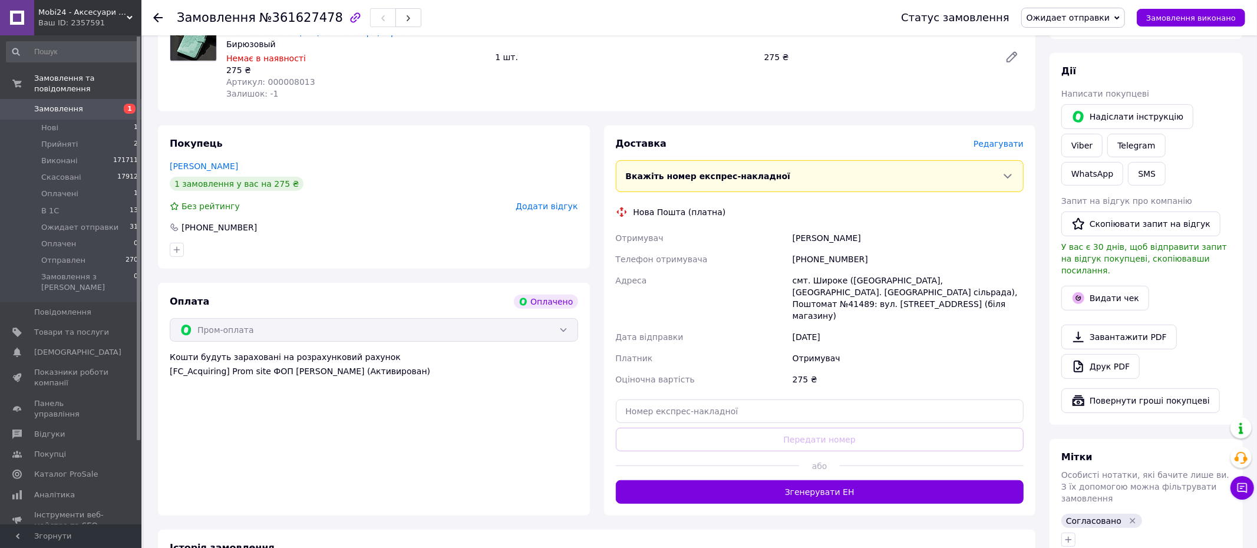
scroll to position [427, 0]
drag, startPoint x: 708, startPoint y: 455, endPoint x: 708, endPoint y: 447, distance: 8.8
click at [708, 480] on button "Згенерувати ЕН" at bounding box center [820, 492] width 408 height 24
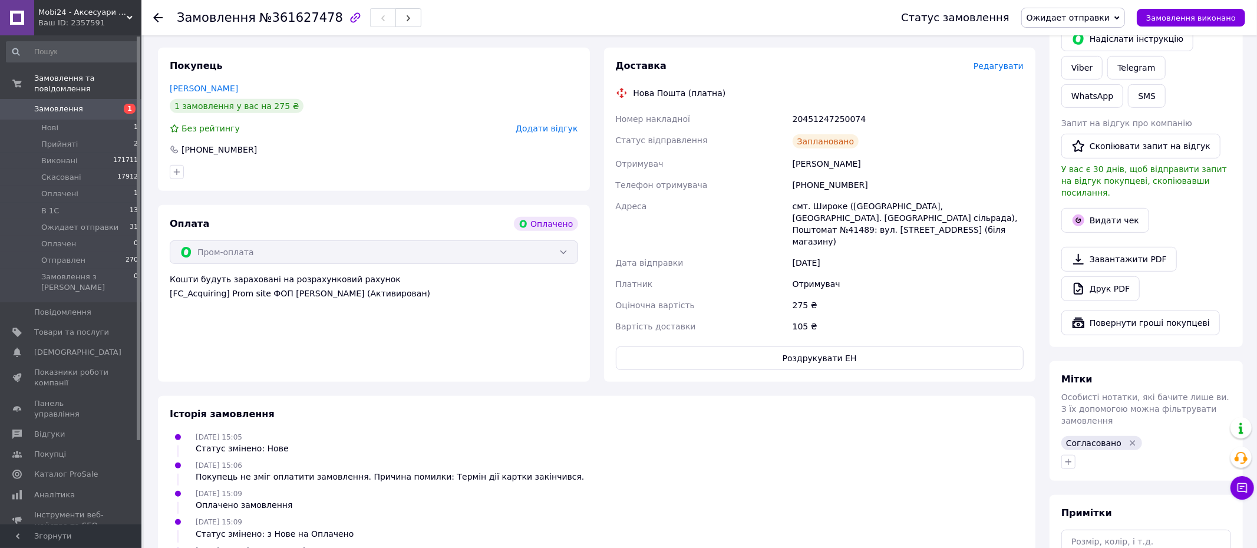
scroll to position [597, 0]
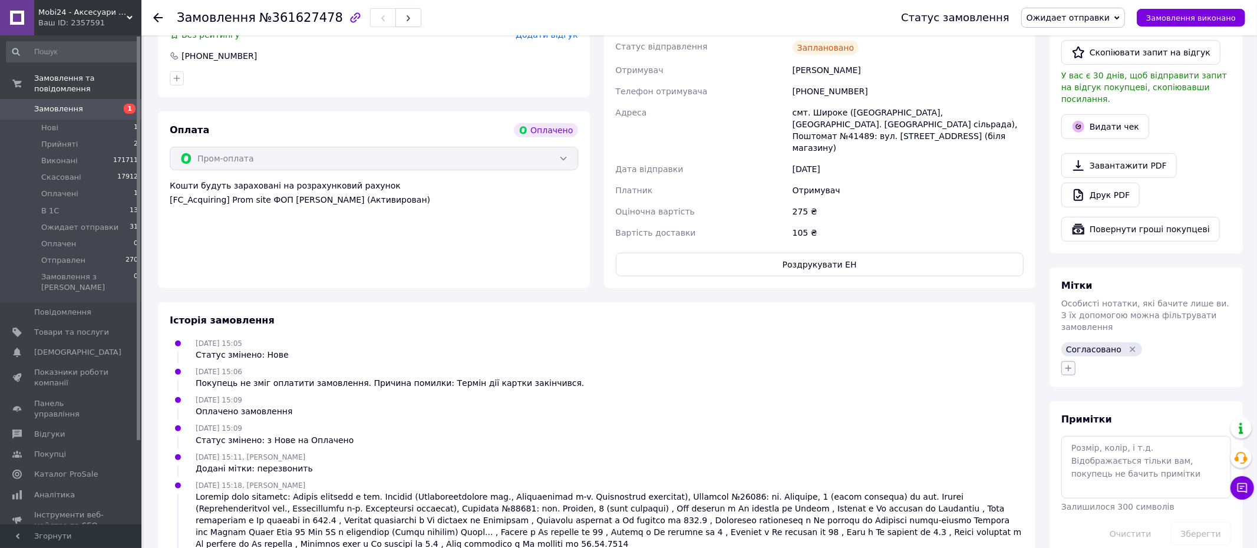
click at [1069, 365] on icon "button" at bounding box center [1068, 368] width 6 height 6
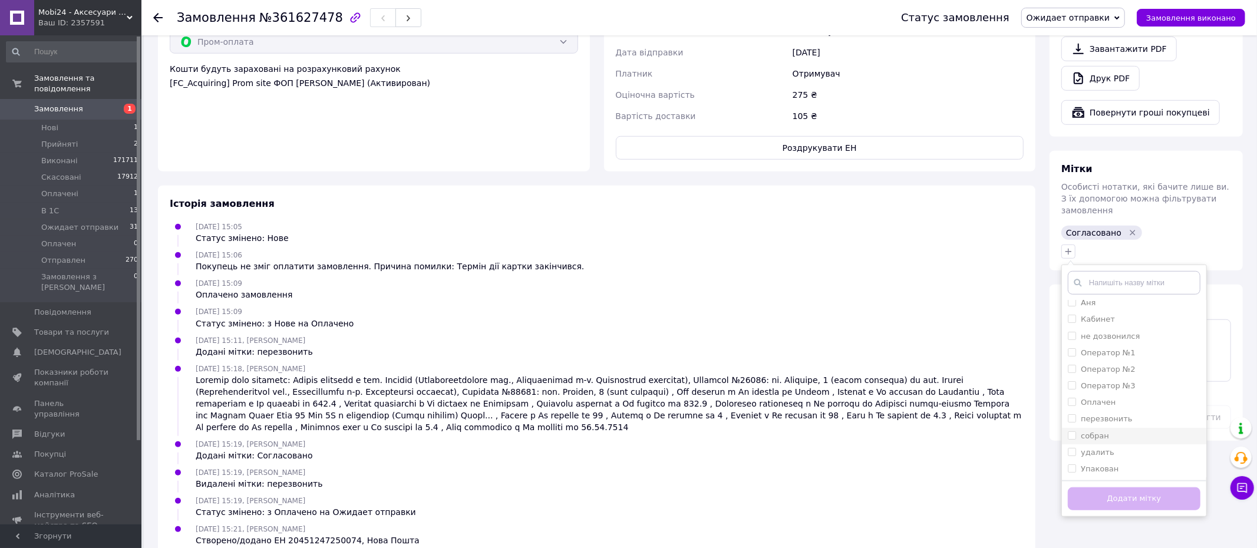
scroll to position [55, 0]
drag, startPoint x: 1072, startPoint y: 412, endPoint x: 1095, endPoint y: 437, distance: 33.3
click at [1072, 431] on input "Упакован" at bounding box center [1071, 435] width 8 height 8
checkbox input "true"
drag, startPoint x: 1117, startPoint y: 471, endPoint x: 1009, endPoint y: 373, distance: 146.0
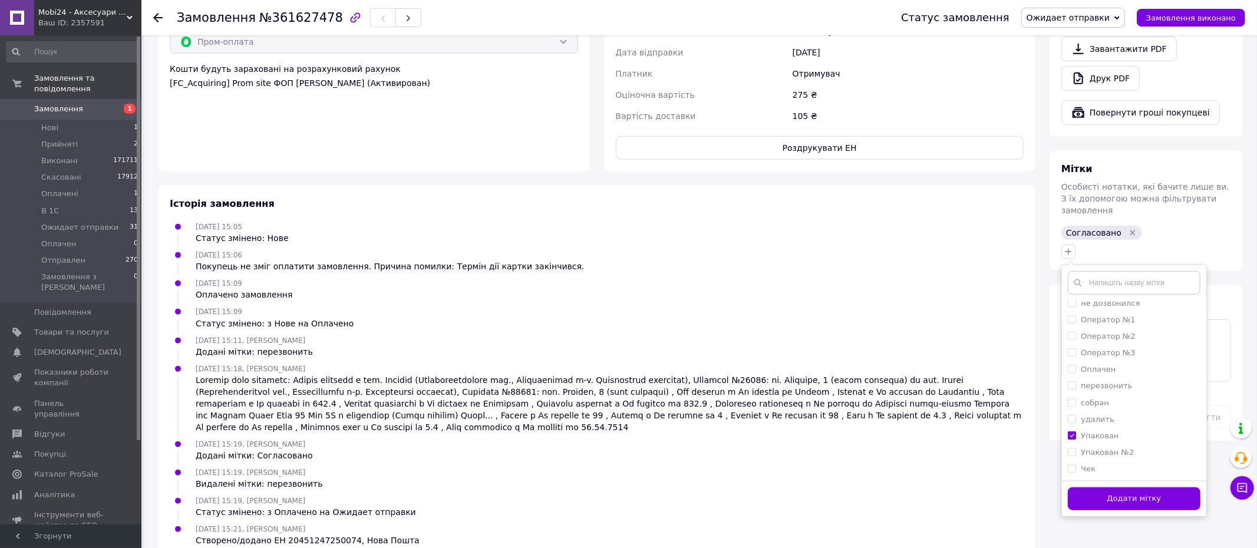
click at [1115, 487] on button "Додати мітку" at bounding box center [1133, 498] width 133 height 23
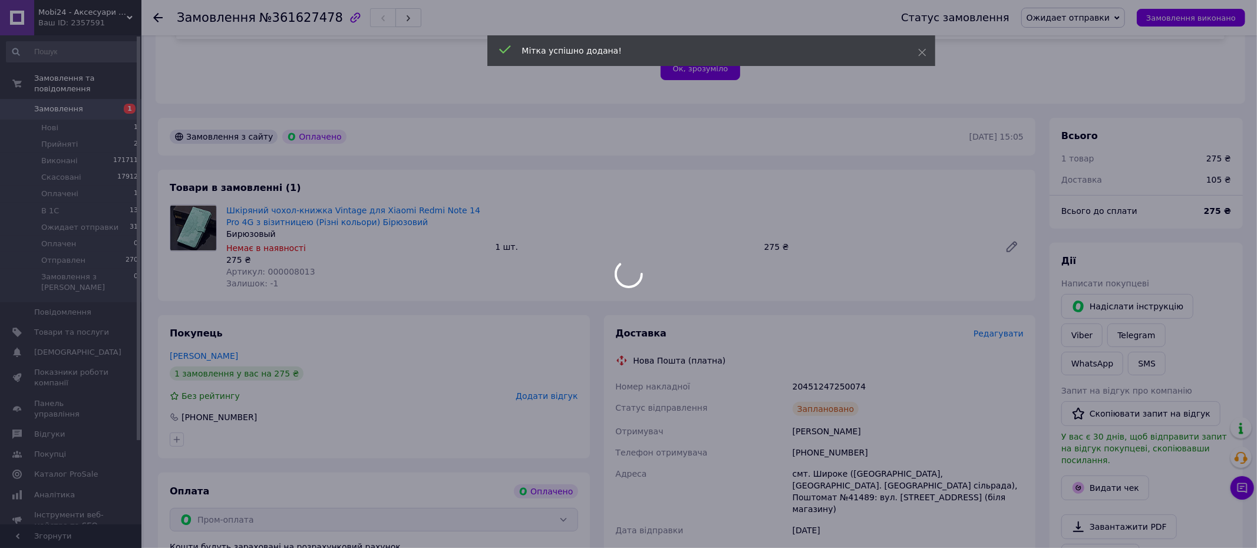
scroll to position [210, 0]
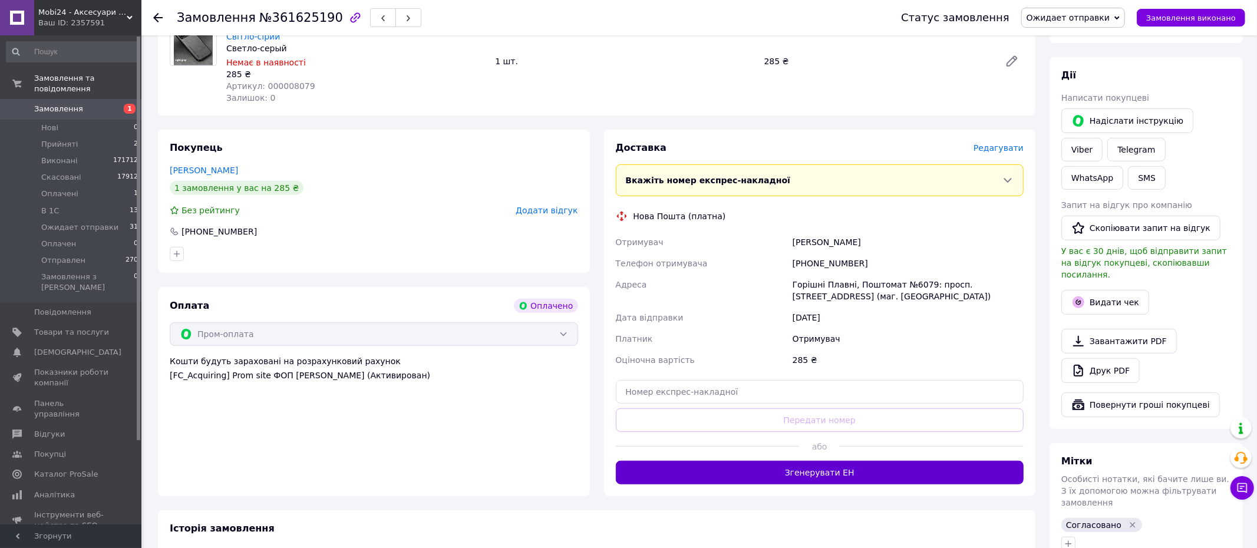
click at [752, 462] on button "Згенерувати ЕН" at bounding box center [820, 473] width 408 height 24
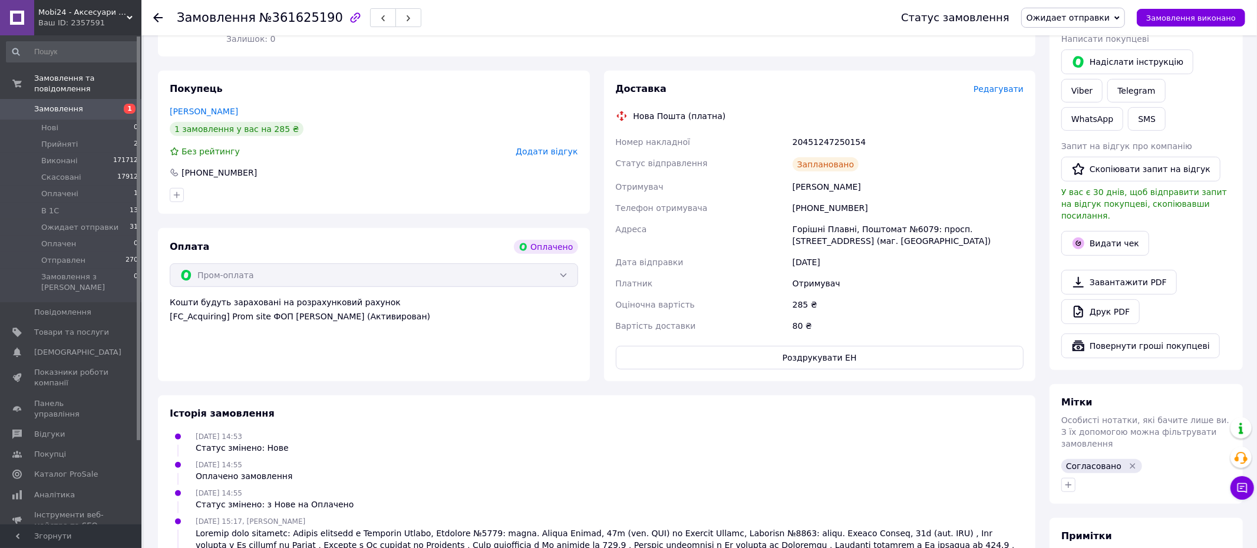
scroll to position [605, 0]
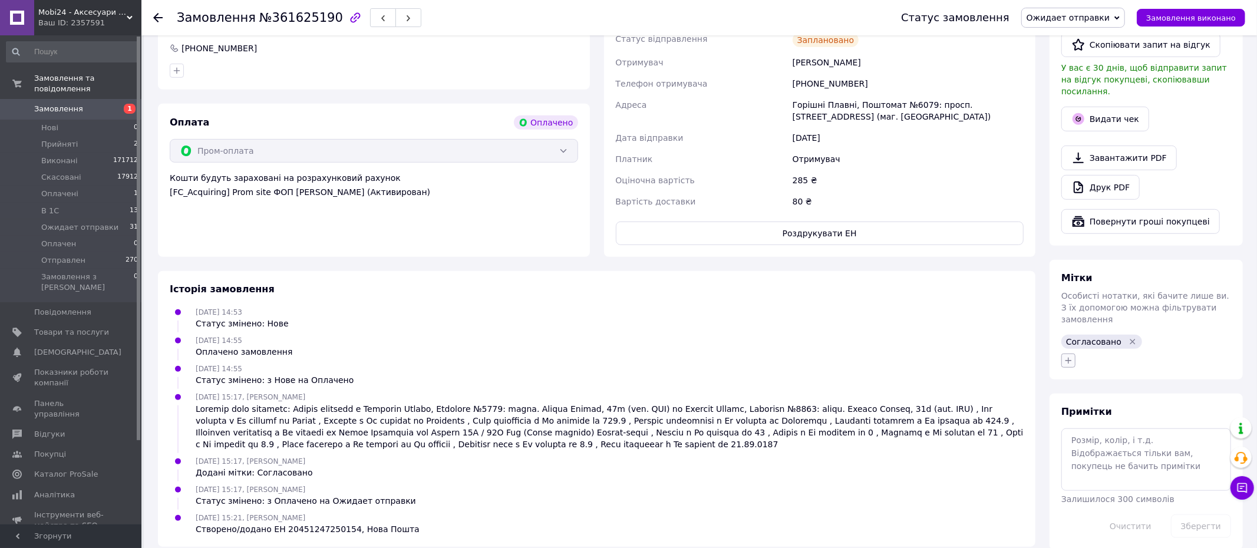
drag, startPoint x: 1071, startPoint y: 334, endPoint x: 1070, endPoint y: 341, distance: 6.5
click at [1071, 356] on icon "button" at bounding box center [1067, 360] width 9 height 9
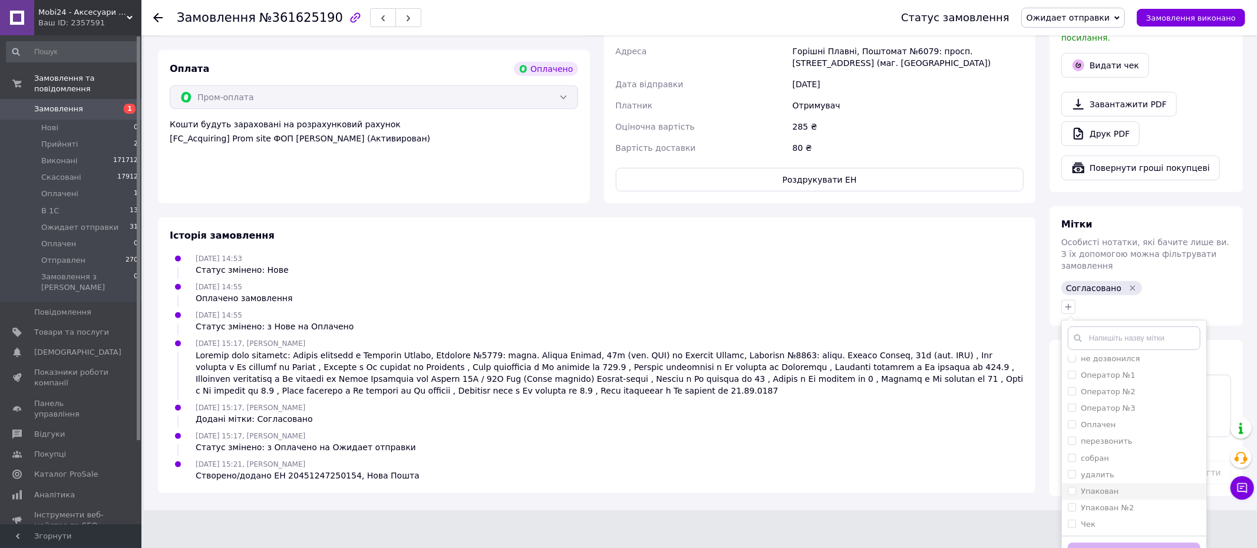
drag, startPoint x: 1070, startPoint y: 465, endPoint x: 1080, endPoint y: 474, distance: 13.3
click at [1070, 487] on input "Упакован" at bounding box center [1071, 491] width 8 height 8
checkbox input "true"
click at [1127, 543] on button "Додати мітку" at bounding box center [1133, 554] width 133 height 23
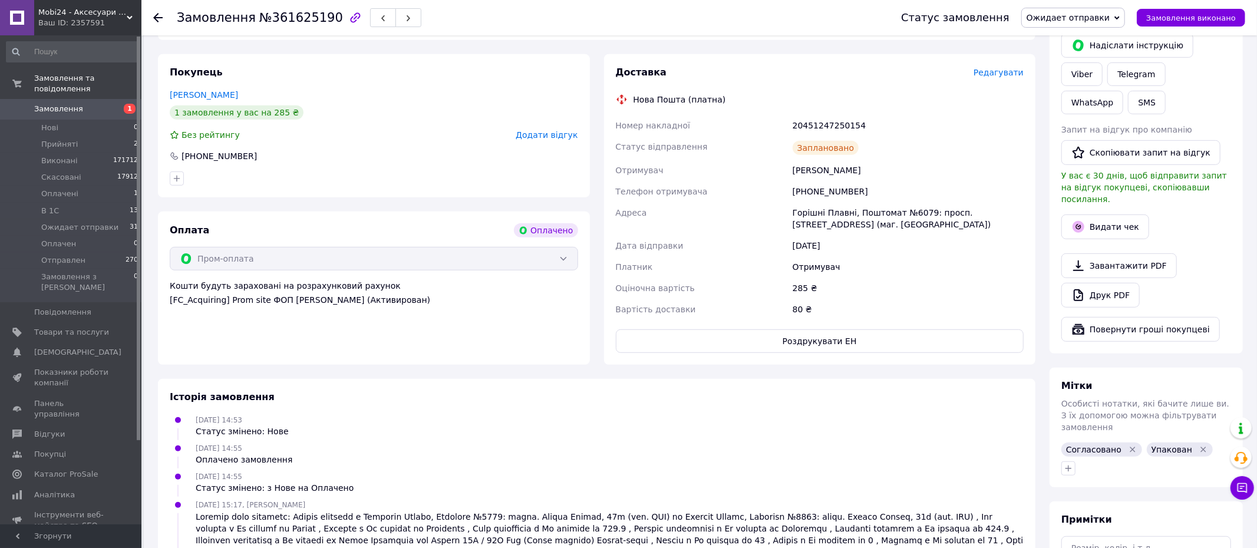
scroll to position [633, 0]
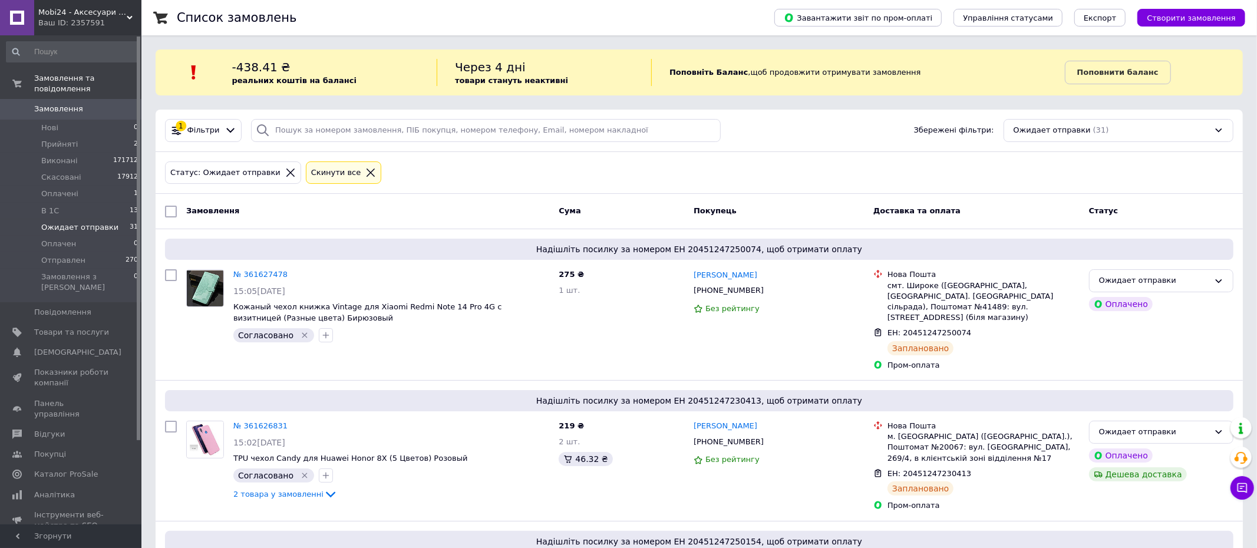
drag, startPoint x: 358, startPoint y: 173, endPoint x: 287, endPoint y: 3, distance: 184.0
click at [365, 172] on icon at bounding box center [370, 172] width 11 height 11
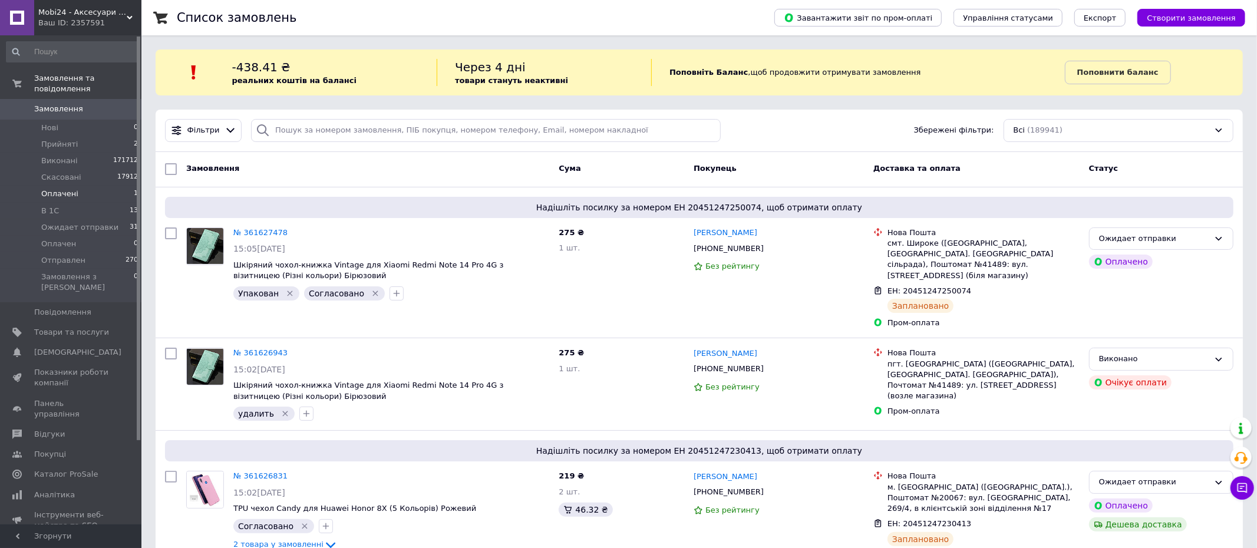
click at [89, 194] on li "Оплачені 1" at bounding box center [72, 194] width 145 height 16
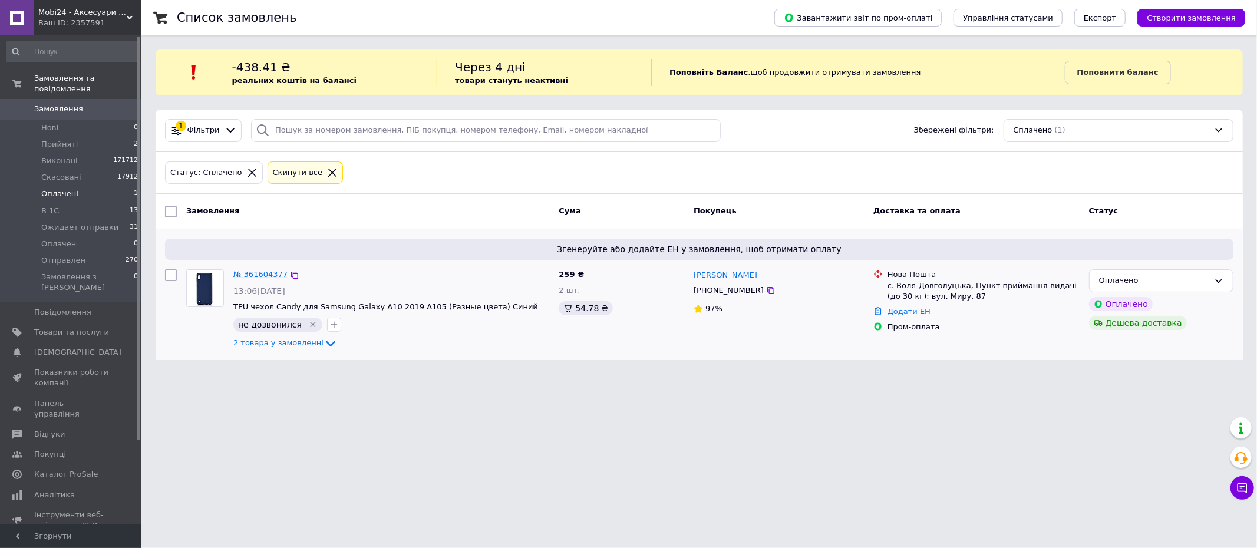
click at [262, 275] on link "№ 361604377" at bounding box center [260, 274] width 54 height 9
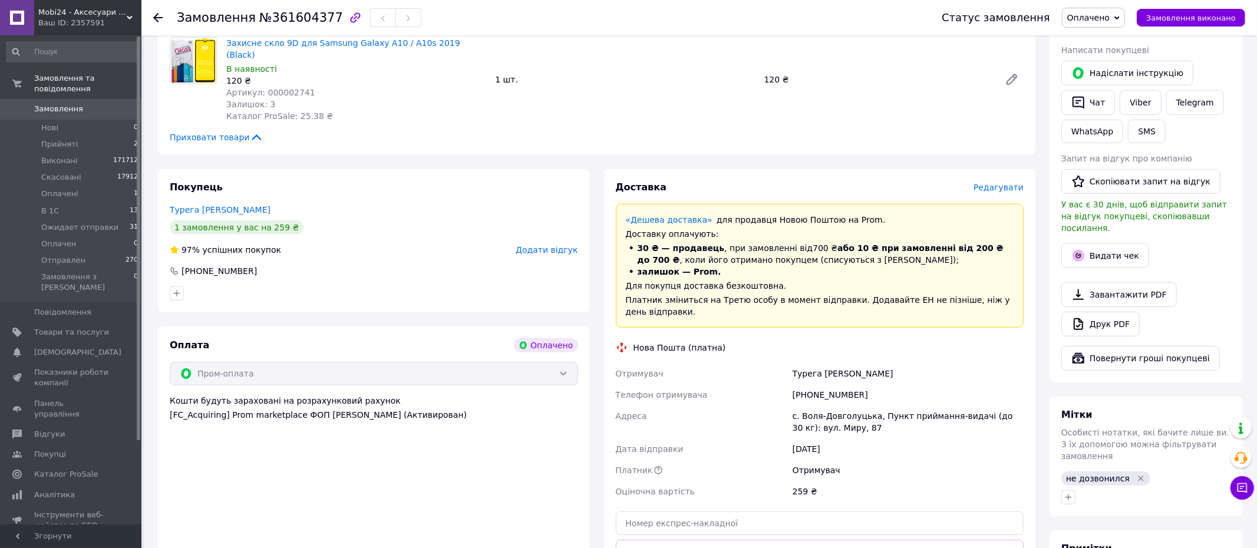
scroll to position [426, 0]
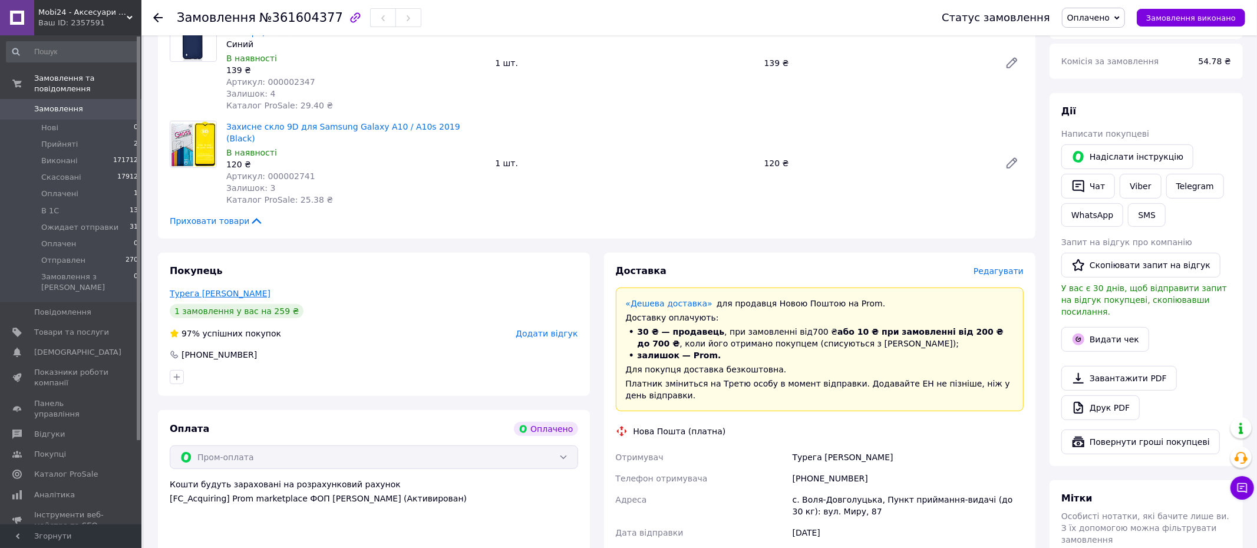
click at [179, 289] on link "Турега [PERSON_NAME]" at bounding box center [220, 293] width 101 height 9
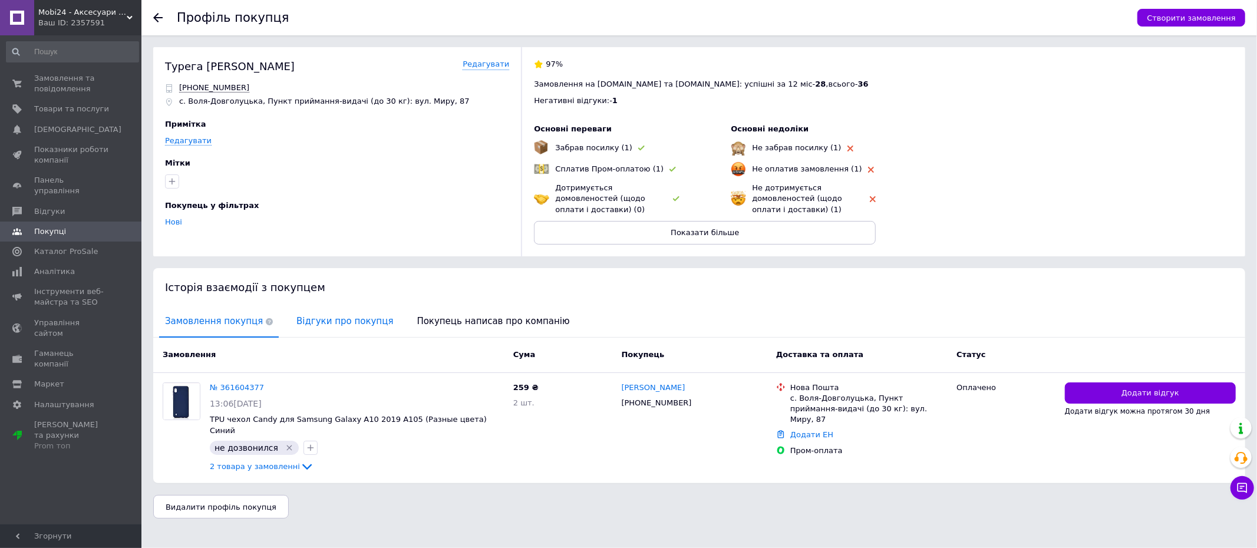
click at [328, 318] on span "Відгуки про покупця" at bounding box center [344, 321] width 108 height 30
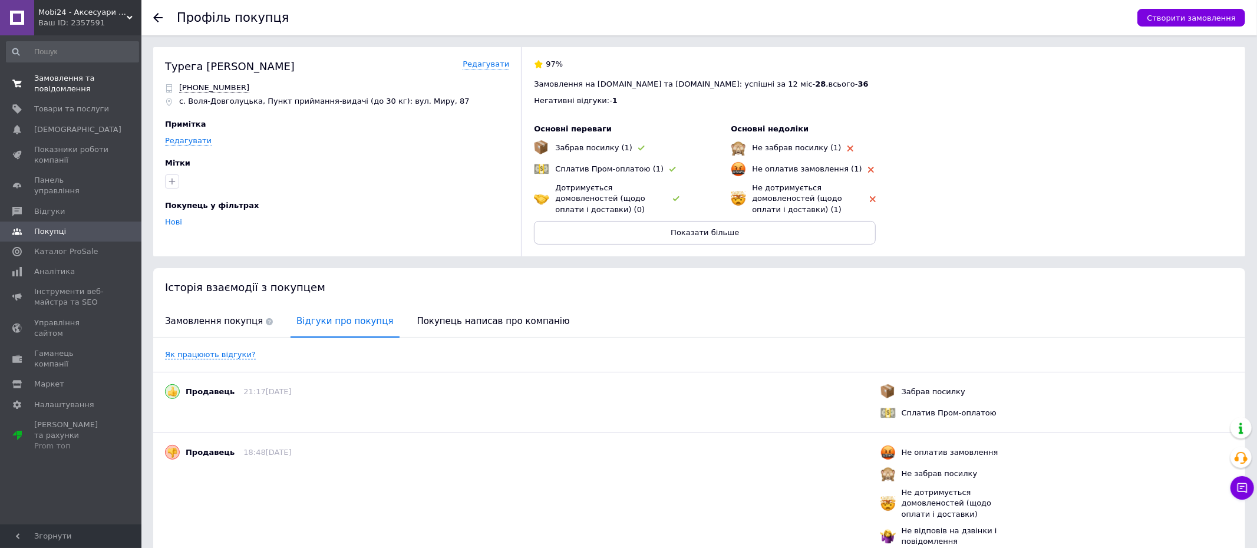
click at [48, 89] on span "Замовлення та повідомлення" at bounding box center [71, 83] width 75 height 21
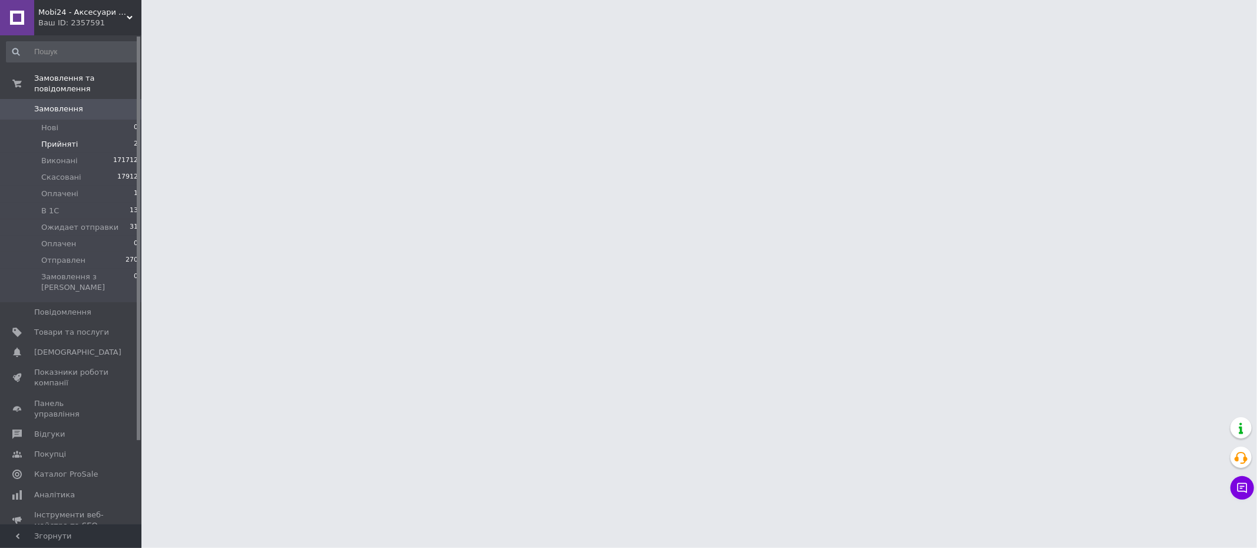
click at [76, 146] on li "Прийняті 2" at bounding box center [72, 144] width 145 height 16
